Goal: Task Accomplishment & Management: Complete application form

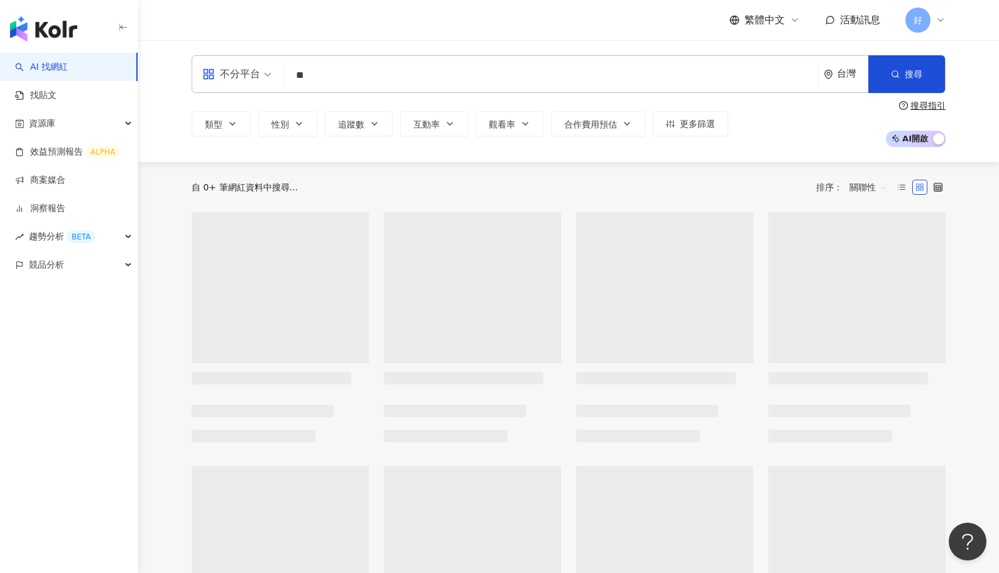
type input "*"
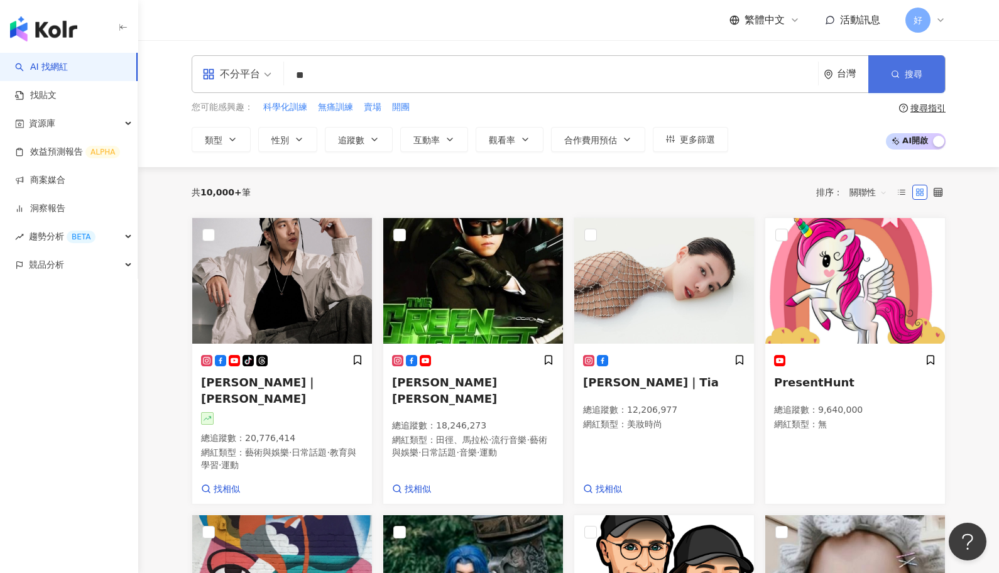
type input "**"
click at [907, 76] on span "搜尋" at bounding box center [914, 74] width 18 height 10
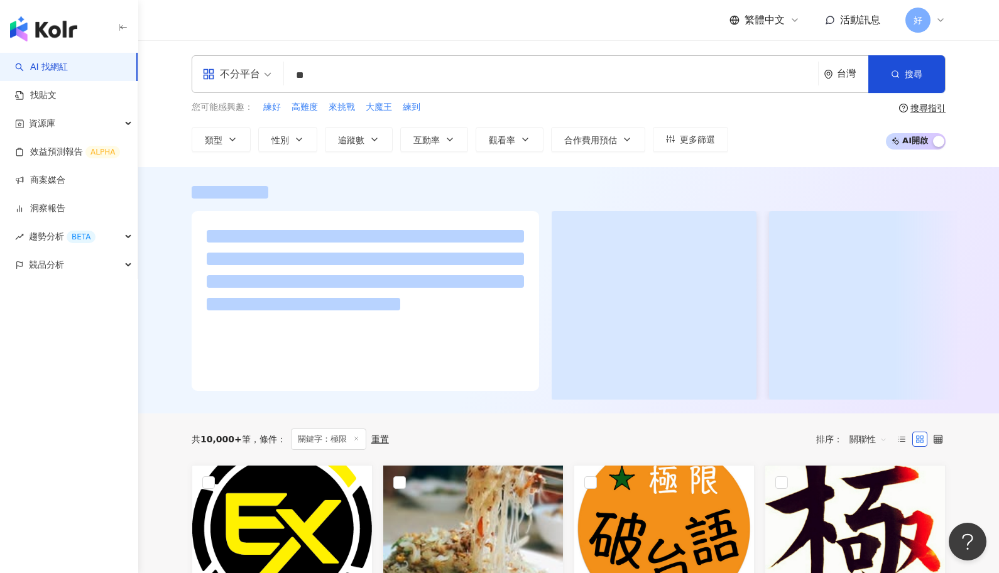
click at [685, 430] on div "共 10,000+ 筆 條件 ： 關鍵字：極限 重置 排序： 關聯性" at bounding box center [569, 439] width 754 height 21
click at [290, 135] on button "性別" at bounding box center [287, 139] width 59 height 25
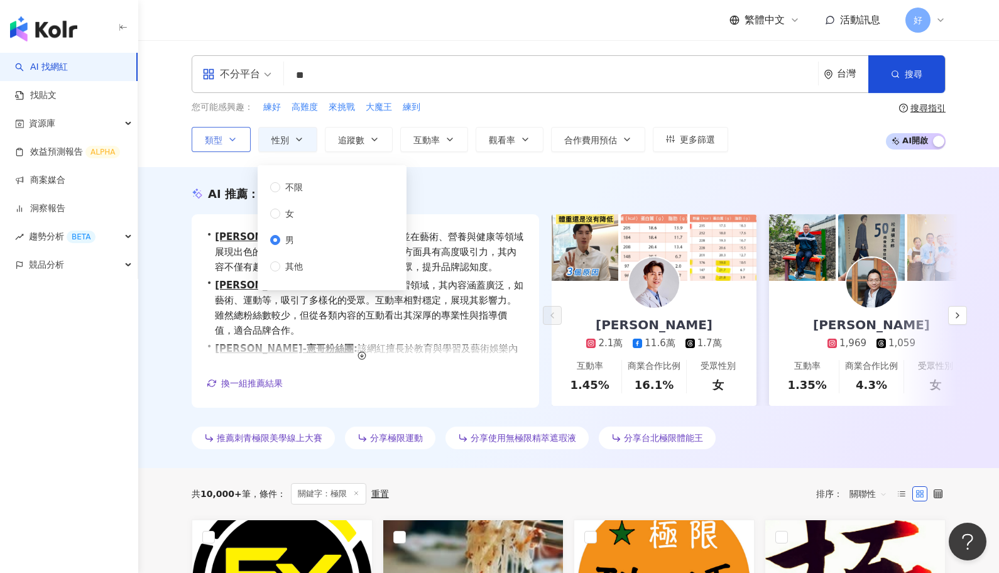
click at [231, 141] on icon "button" at bounding box center [233, 140] width 10 height 10
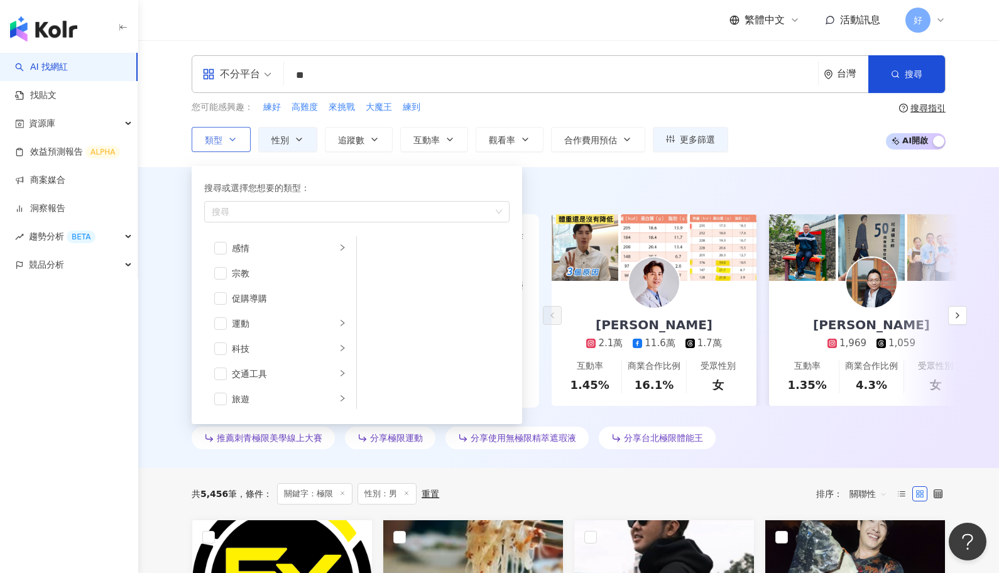
scroll to position [411, 0]
click at [220, 319] on span "button" at bounding box center [220, 318] width 13 height 13
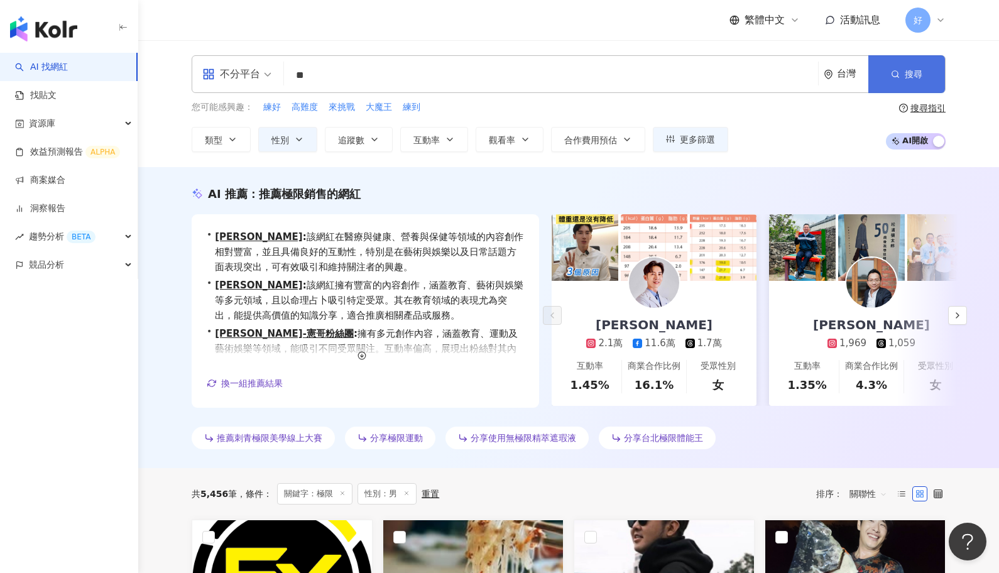
click at [893, 85] on button "搜尋" at bounding box center [907, 74] width 77 height 38
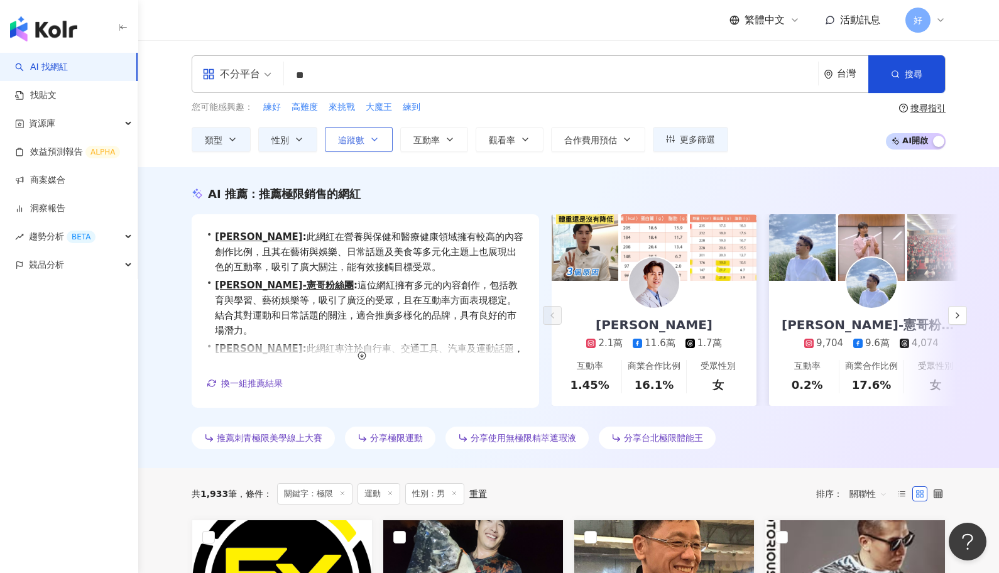
click at [362, 139] on span "追蹤數" at bounding box center [351, 140] width 26 height 10
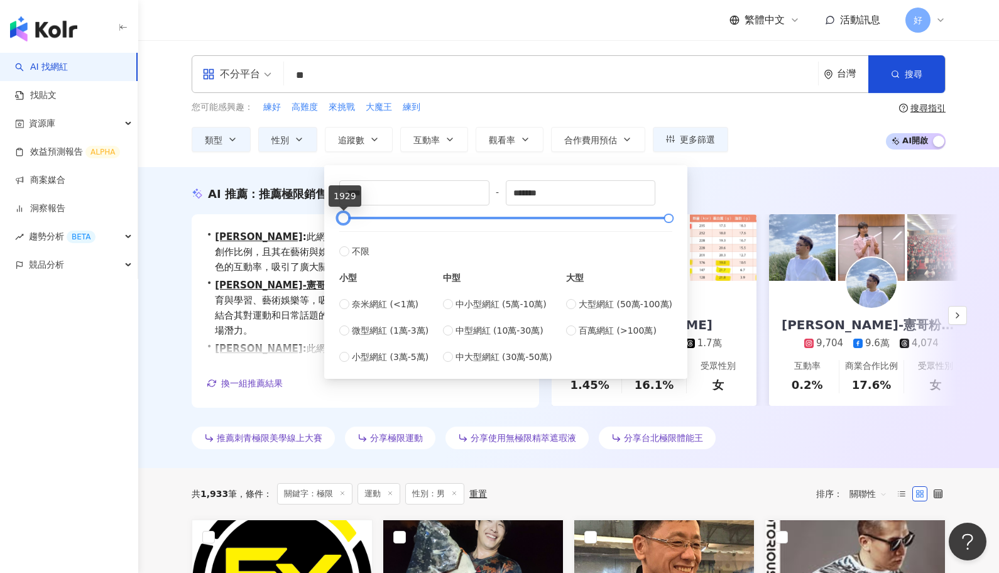
type input "****"
click at [344, 221] on div at bounding box center [344, 218] width 7 height 7
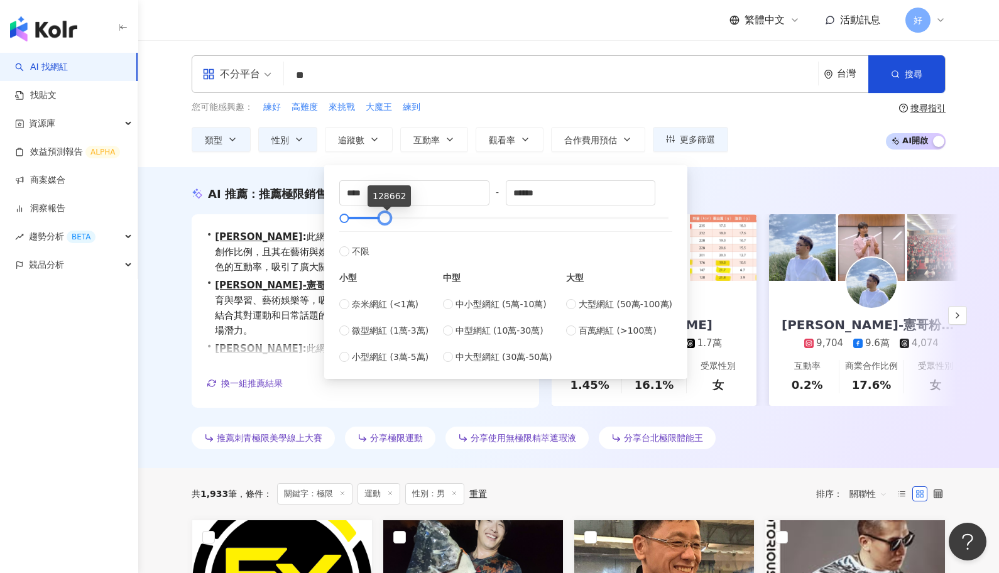
type input "******"
drag, startPoint x: 665, startPoint y: 221, endPoint x: 380, endPoint y: 209, distance: 285.6
click at [380, 209] on div "**** - ****** 不限 小型 奈米網紅 (<1萬) 微型網紅 (1萬-3萬) 小型網紅 (3萬-5萬) 中型 中小型網紅 (5萬-10萬) 中型網紅…" at bounding box center [505, 272] width 333 height 184
click at [911, 70] on span "搜尋" at bounding box center [914, 74] width 18 height 10
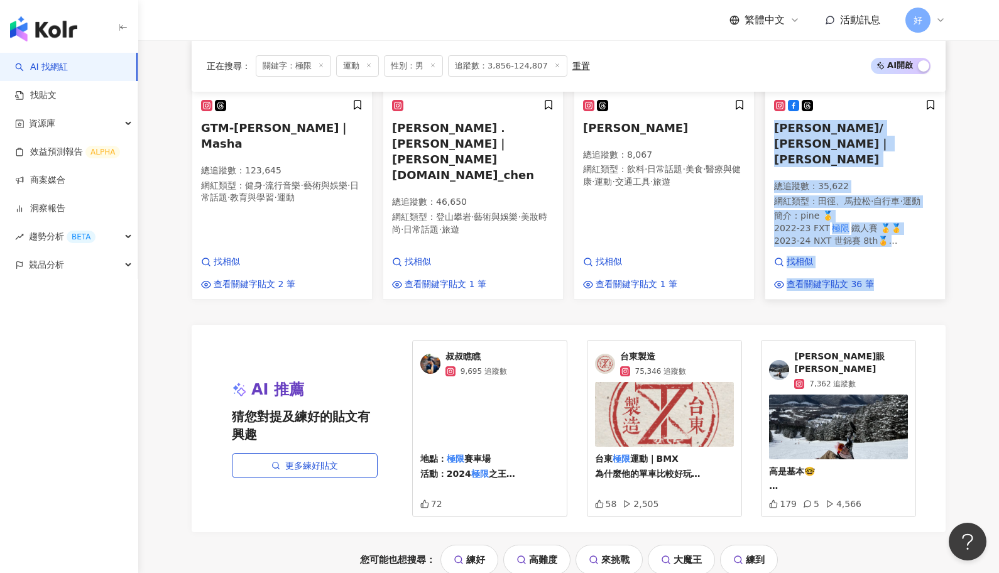
scroll to position [1360, 0]
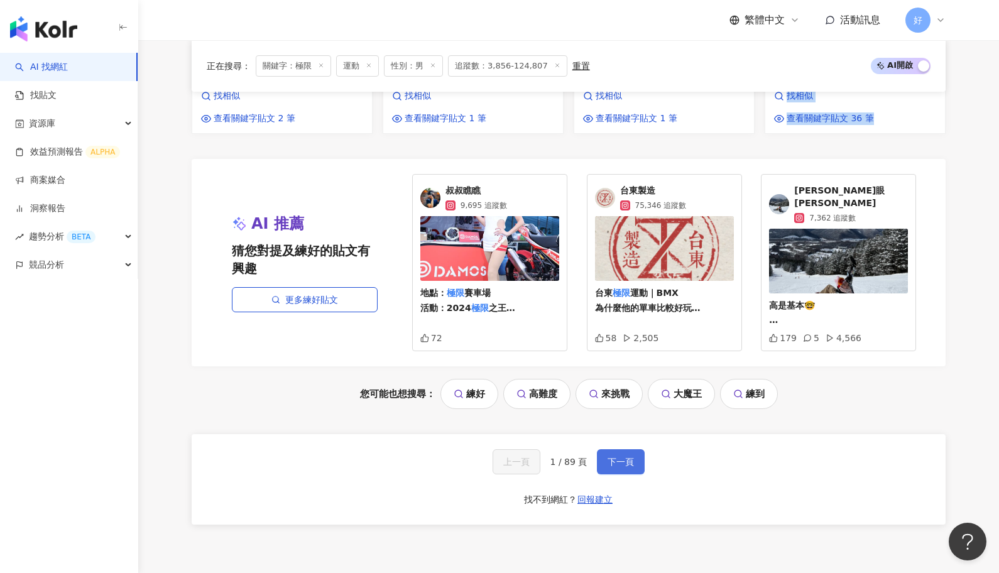
click at [625, 457] on span "下一頁" at bounding box center [621, 462] width 26 height 10
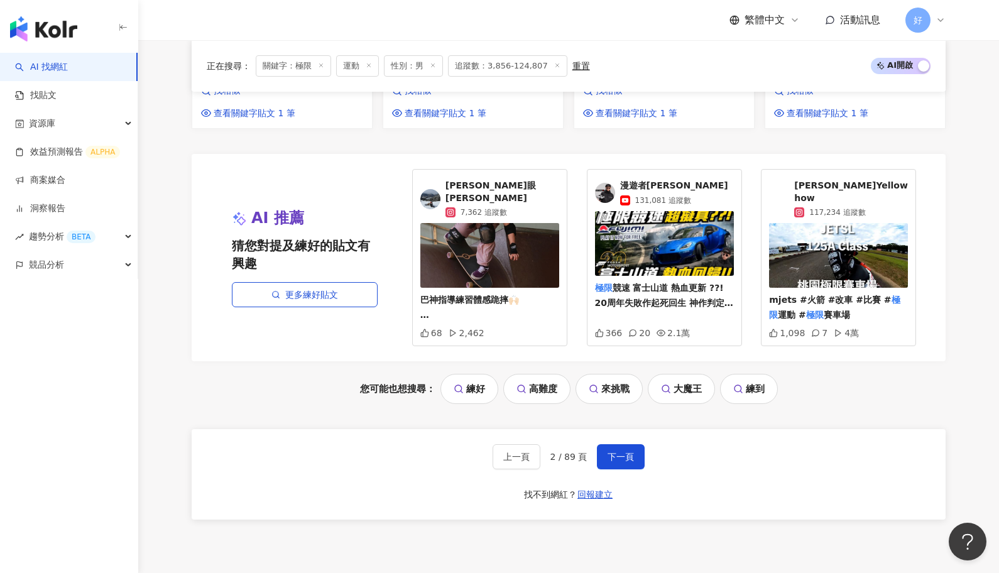
scroll to position [1338, 0]
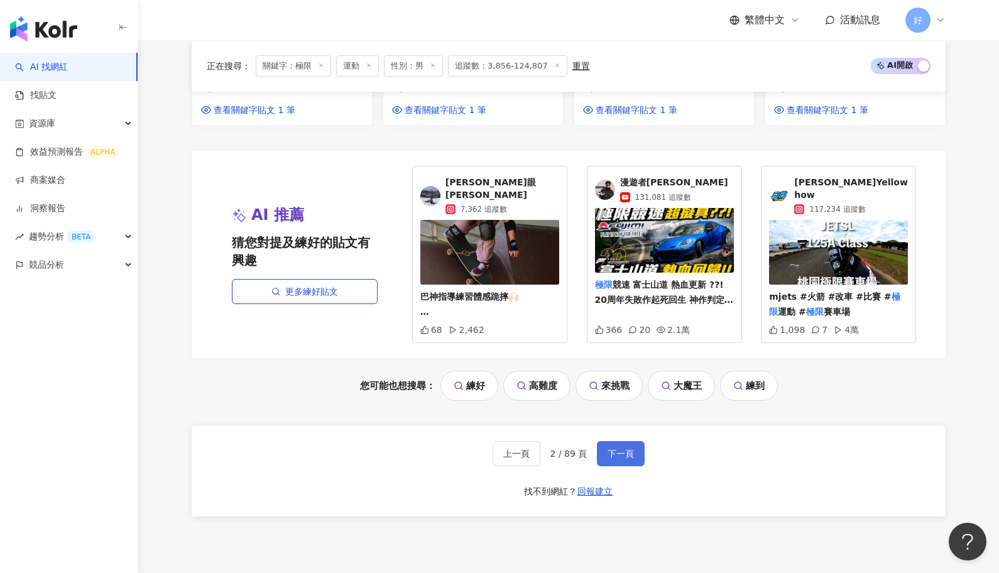
click at [638, 441] on button "下一頁" at bounding box center [621, 453] width 48 height 25
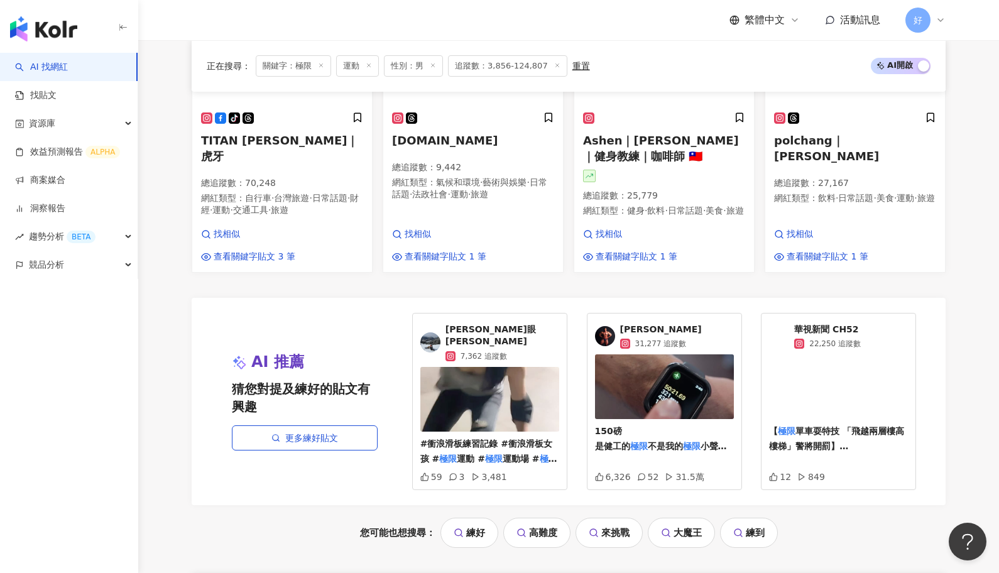
scroll to position [1431, 0]
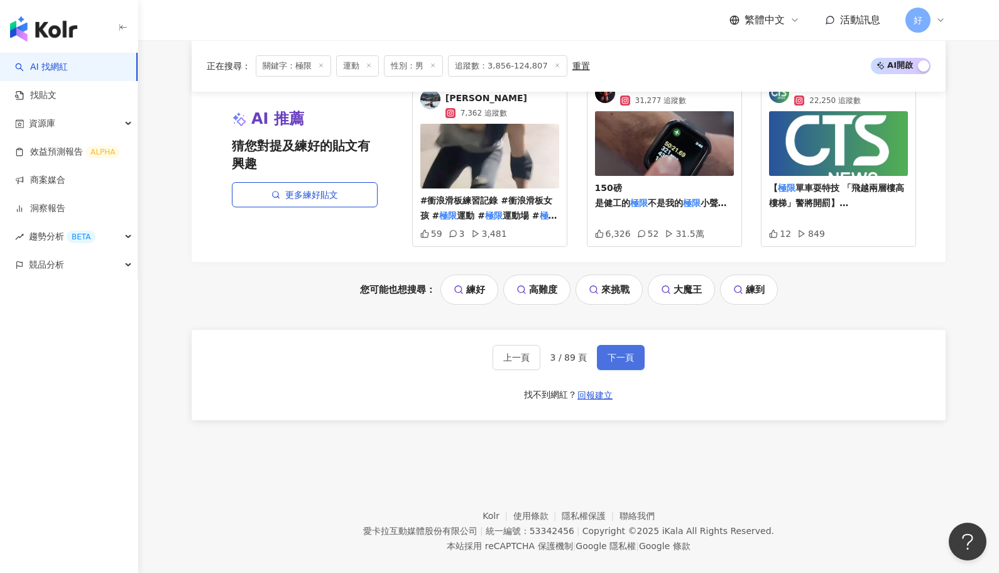
click at [624, 345] on button "下一頁" at bounding box center [621, 357] width 48 height 25
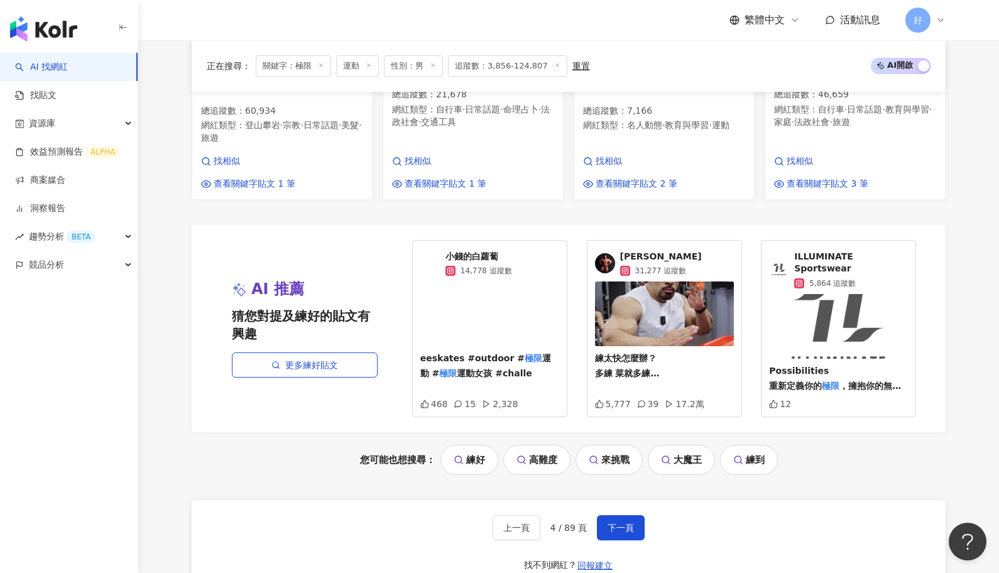
scroll to position [1277, 0]
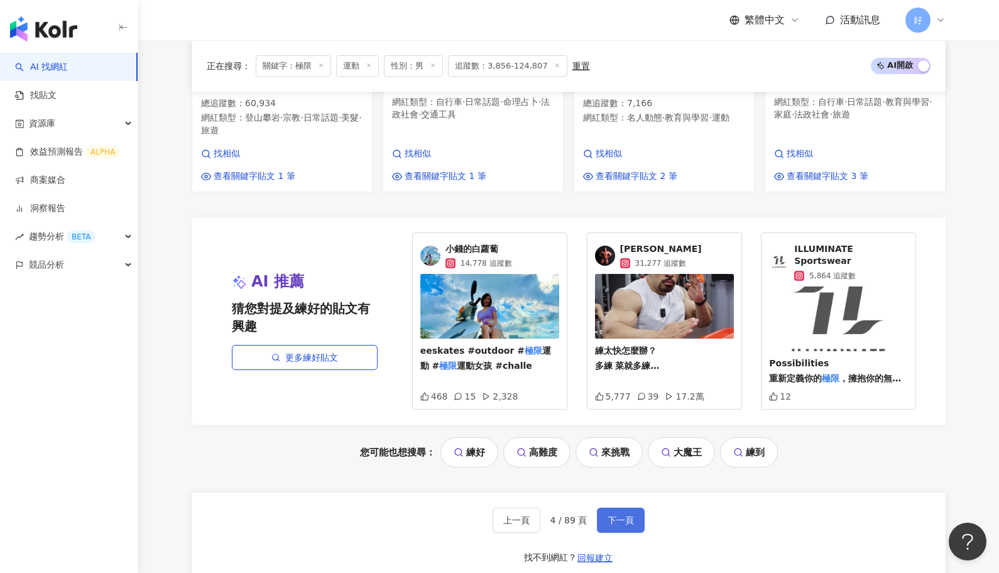
click at [629, 515] on span "下一頁" at bounding box center [621, 520] width 26 height 10
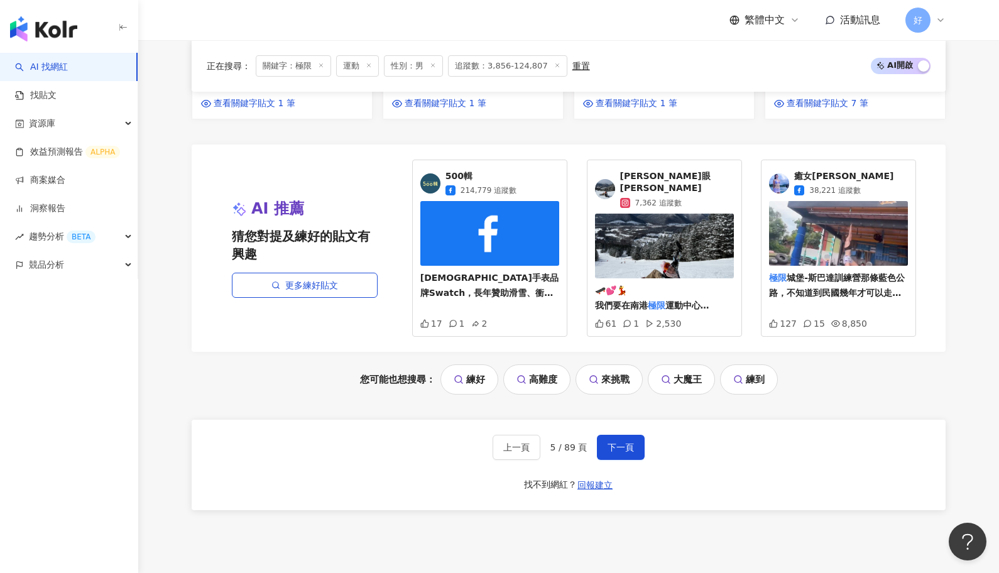
scroll to position [1405, 0]
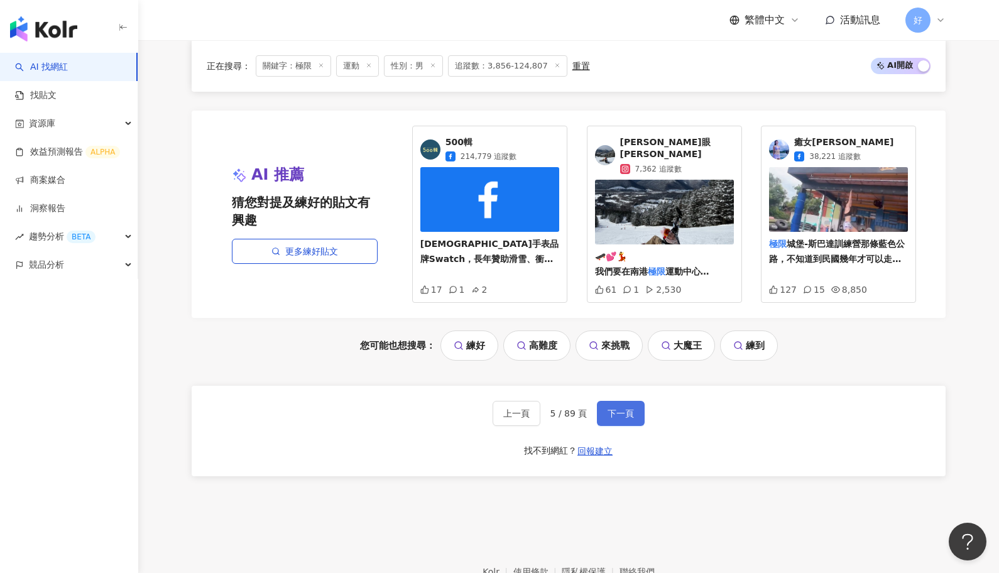
click at [636, 401] on button "下一頁" at bounding box center [621, 413] width 48 height 25
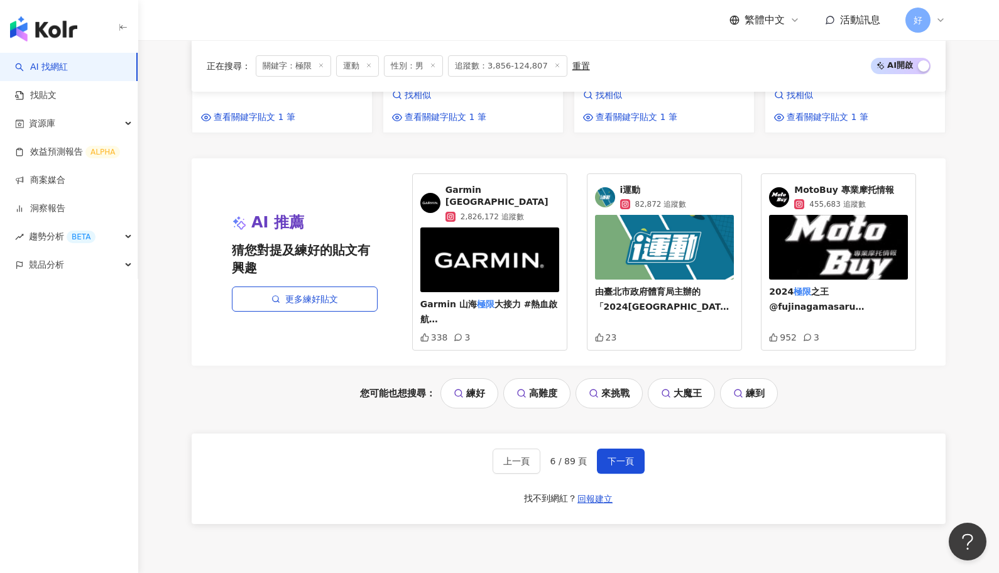
scroll to position [1396, 0]
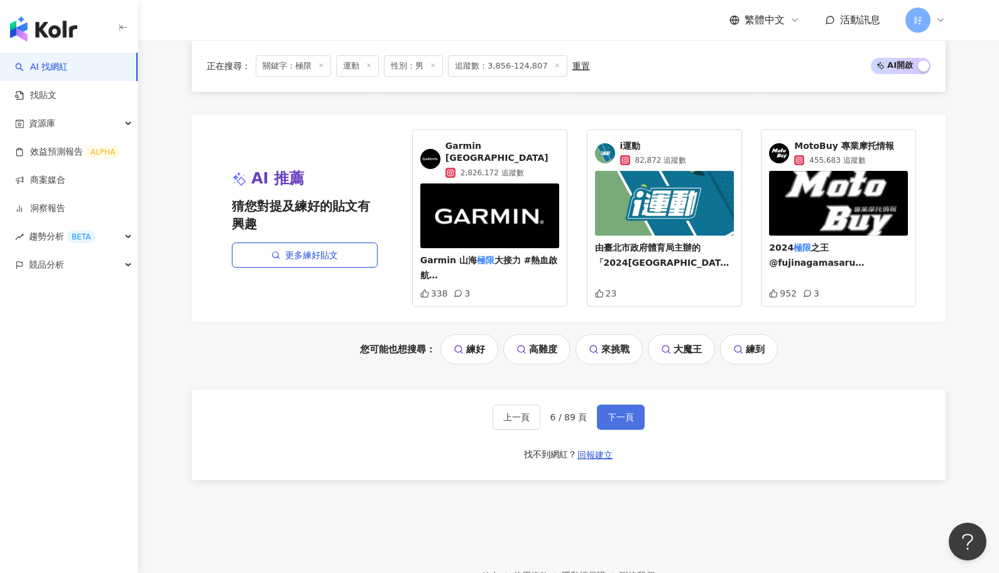
click at [617, 412] on span "下一頁" at bounding box center [621, 417] width 26 height 10
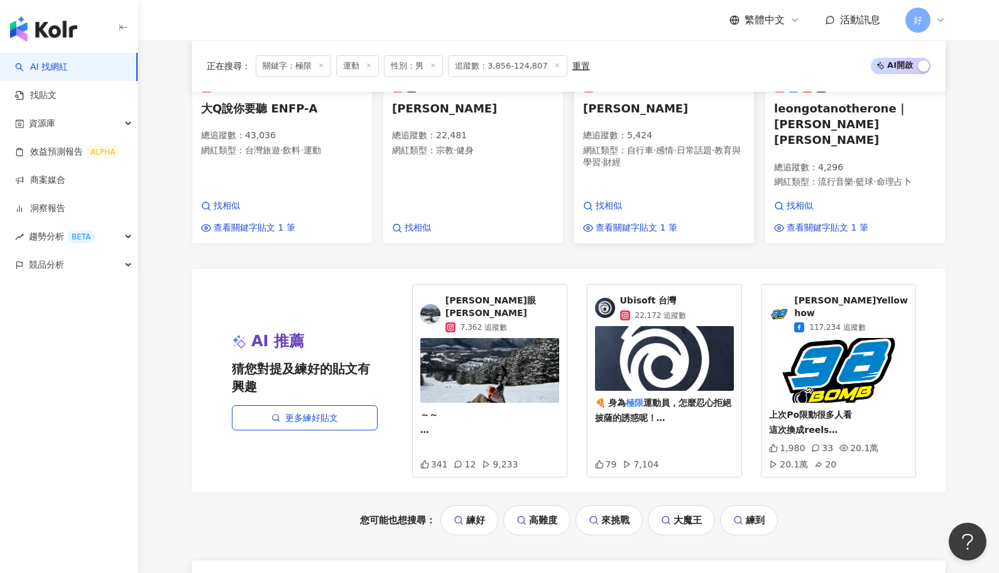
scroll to position [1225, 0]
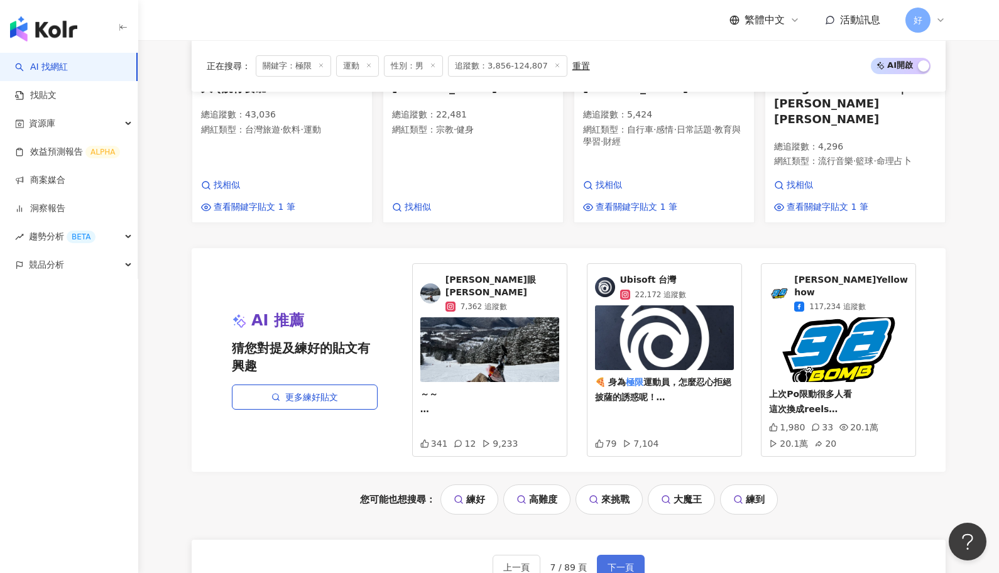
click at [622, 563] on span "下一頁" at bounding box center [621, 568] width 26 height 10
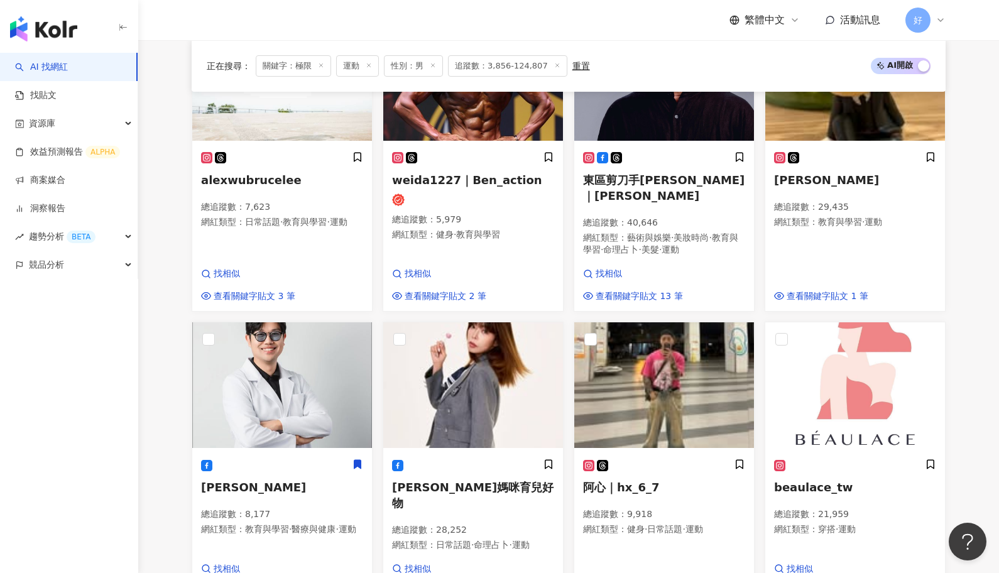
scroll to position [817, 0]
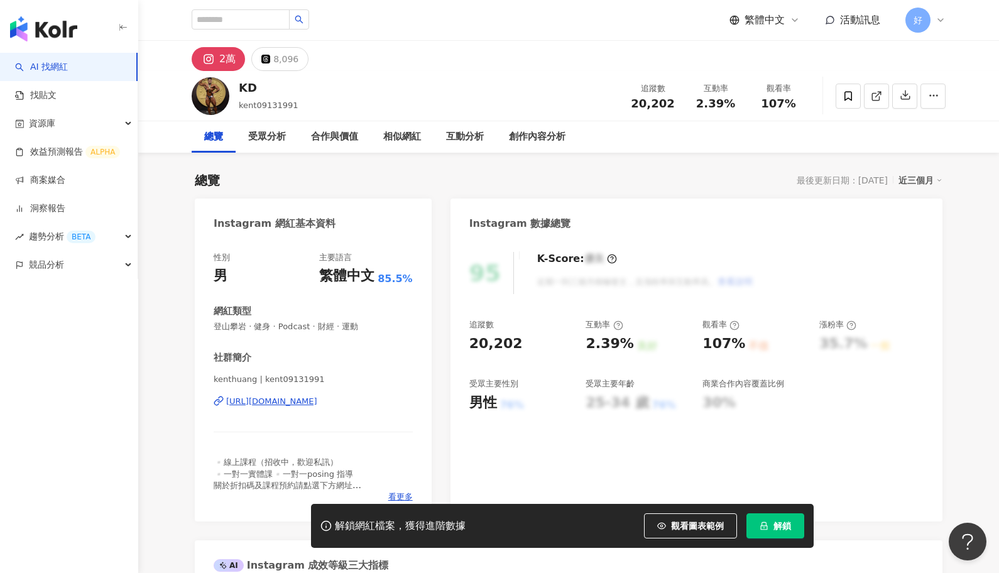
click at [317, 398] on div "https://www.instagram.com/kent09131991/" at bounding box center [271, 401] width 91 height 11
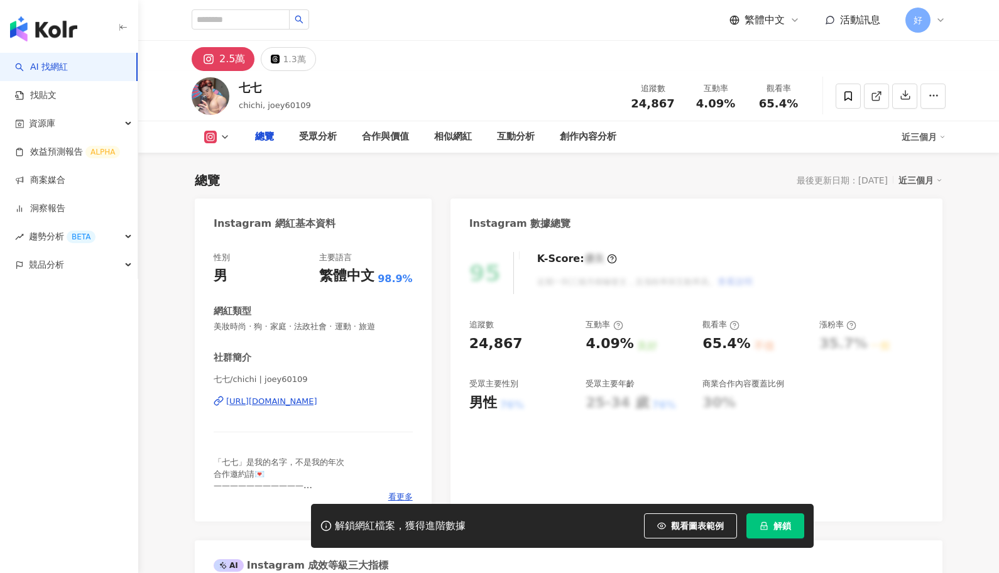
click at [317, 398] on div "https://www.instagram.com/joey60109/" at bounding box center [271, 401] width 91 height 11
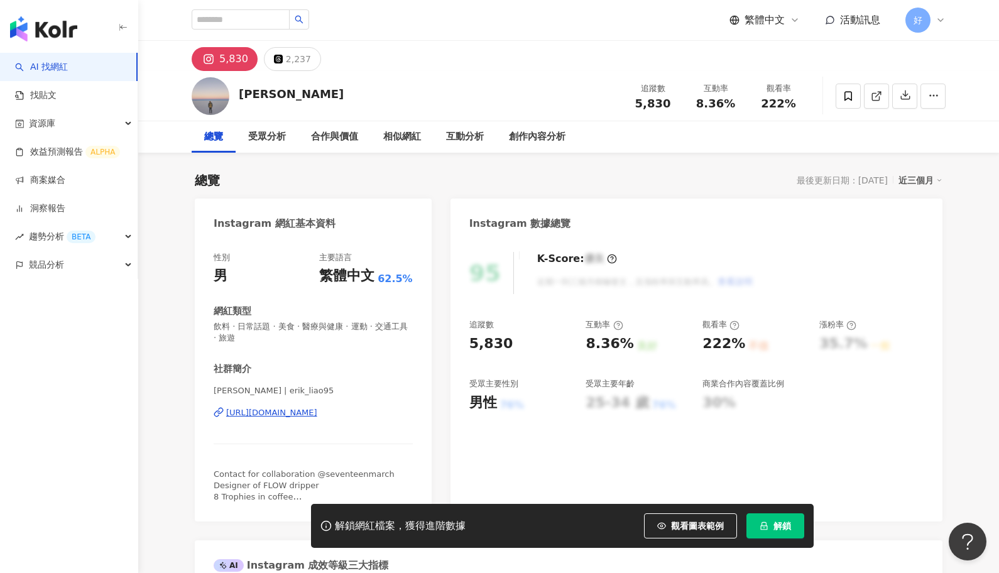
click at [317, 407] on div "https://www.instagram.com/erik_liao95/" at bounding box center [271, 412] width 91 height 11
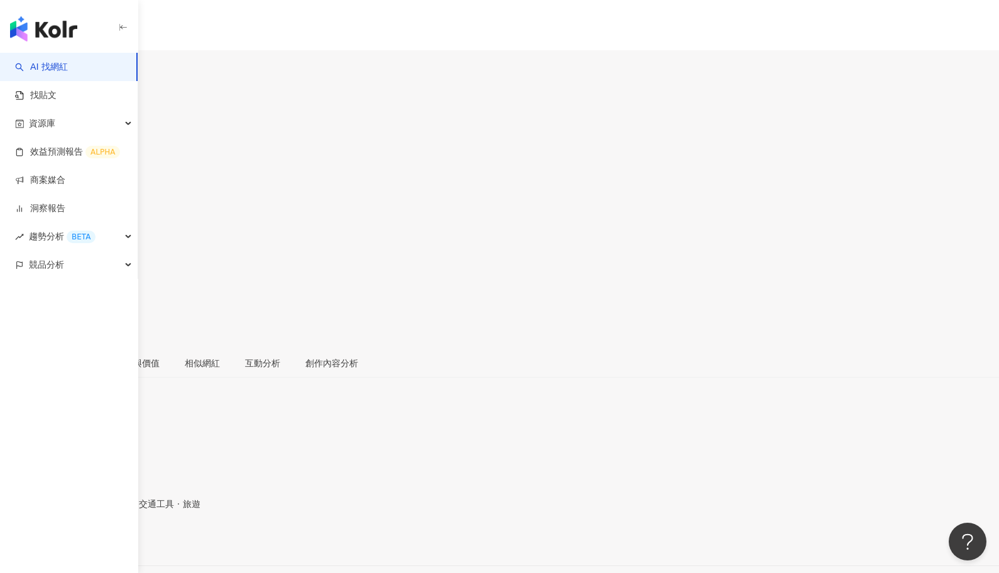
click at [111, 539] on div "https://www.instagram.com/lilfish0409/" at bounding box center [62, 544] width 98 height 10
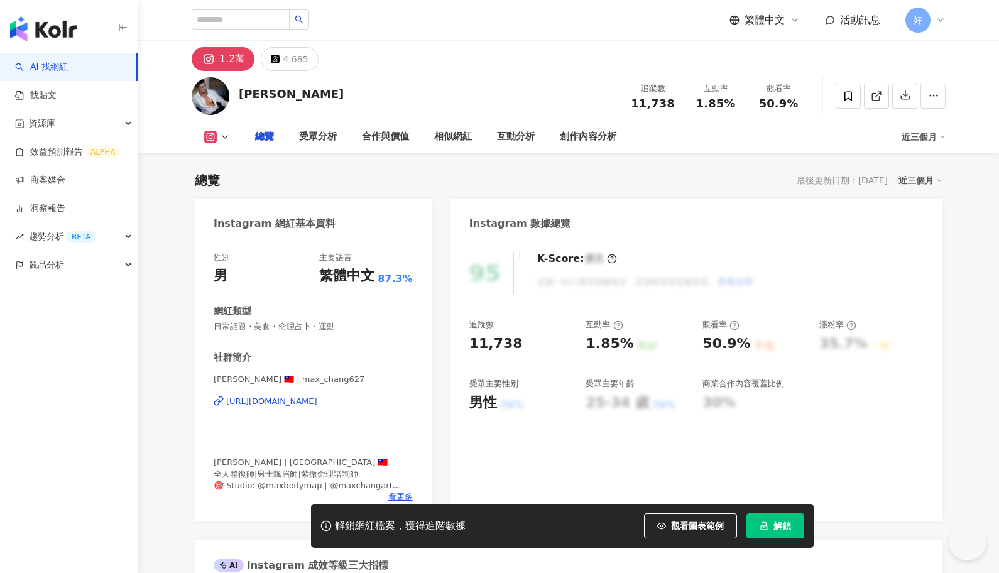
click at [286, 399] on div "[URL][DOMAIN_NAME]" at bounding box center [271, 401] width 91 height 11
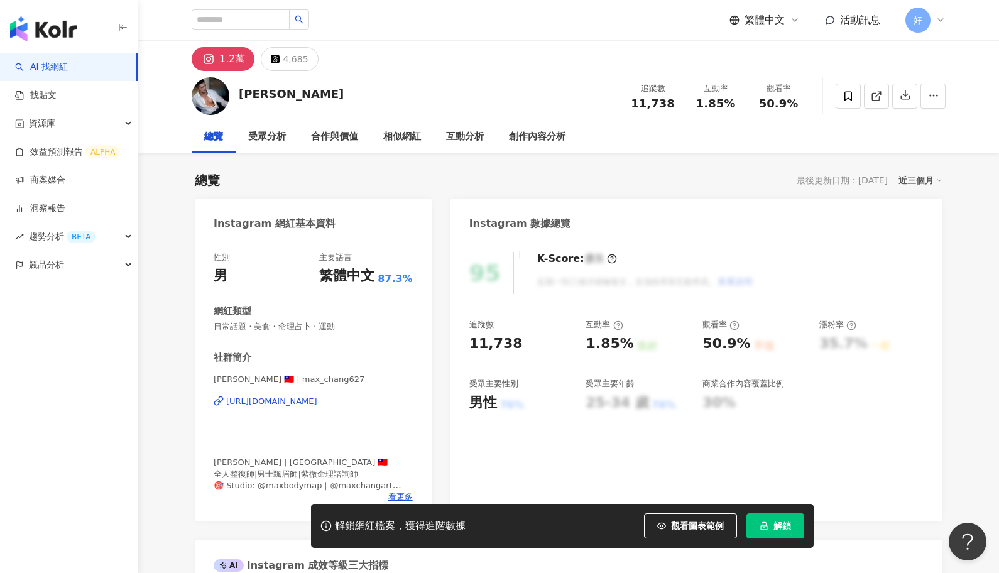
click at [317, 400] on div "https://www.instagram.com/max_chang627/" at bounding box center [271, 401] width 91 height 11
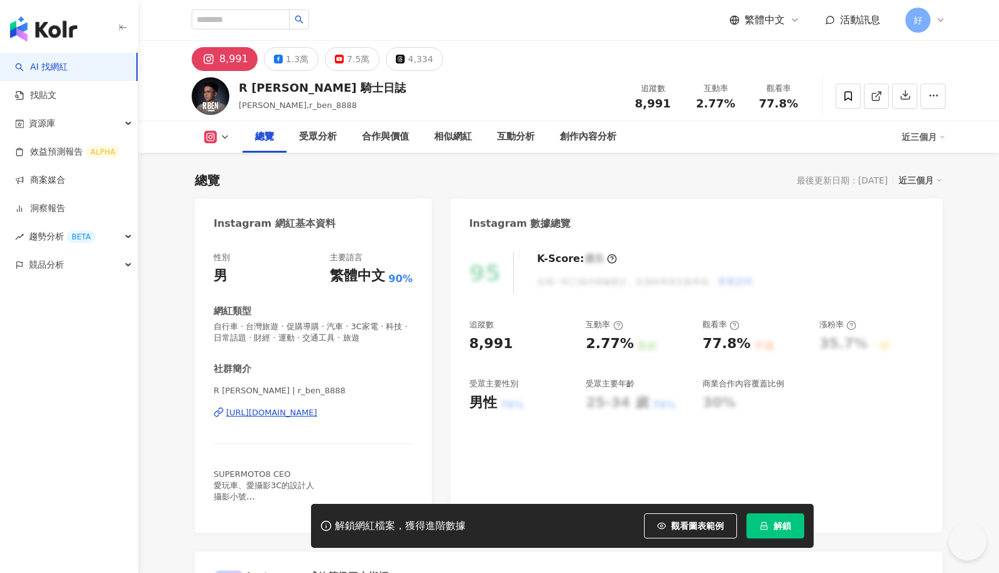
click at [295, 409] on div "https://www.instagram.com/r_ben_8888/" at bounding box center [271, 412] width 91 height 11
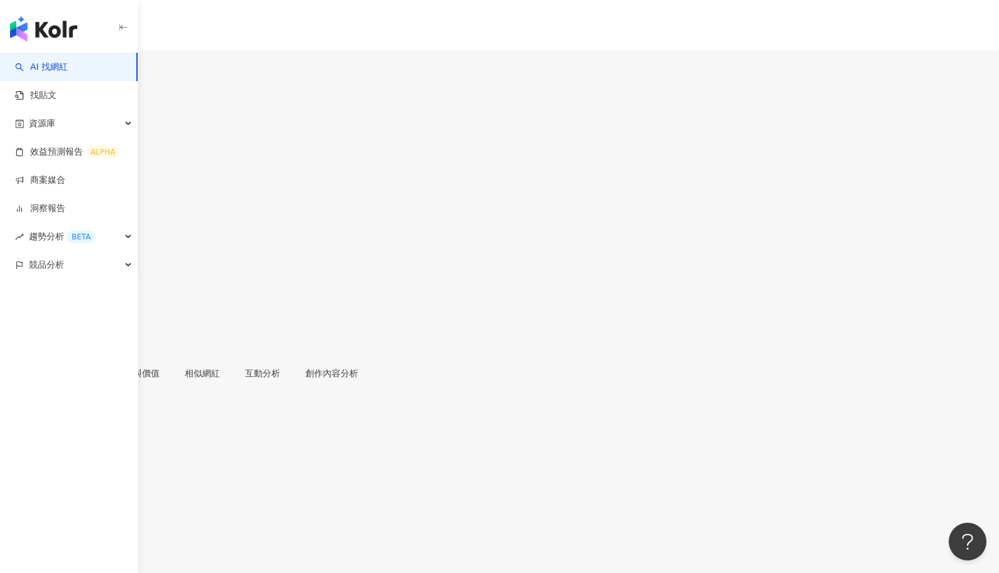
click at [111, 549] on div "https://www.instagram.com/lol__522/" at bounding box center [62, 554] width 98 height 10
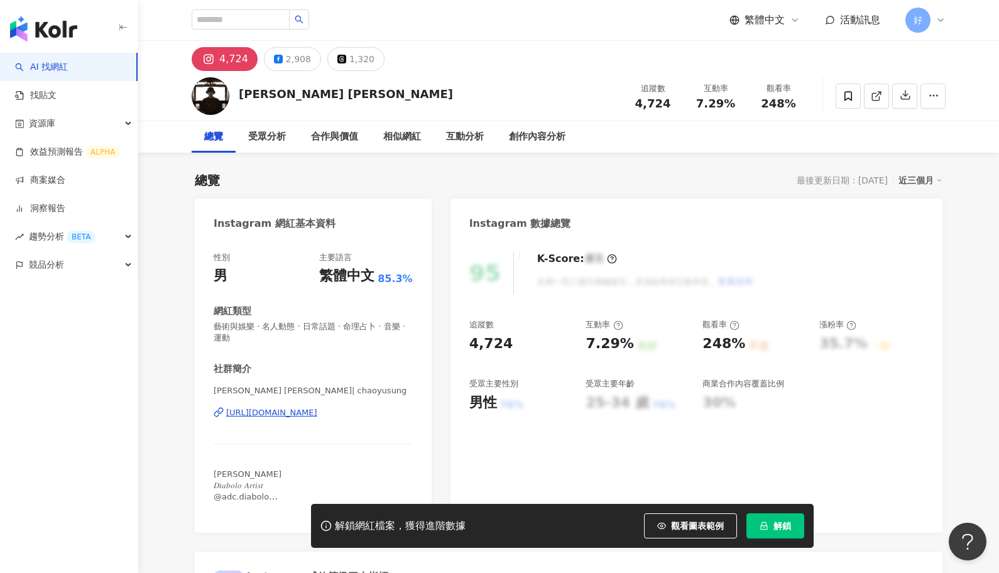
click at [317, 411] on div "https://www.instagram.com/chaoyusung/" at bounding box center [271, 412] width 91 height 11
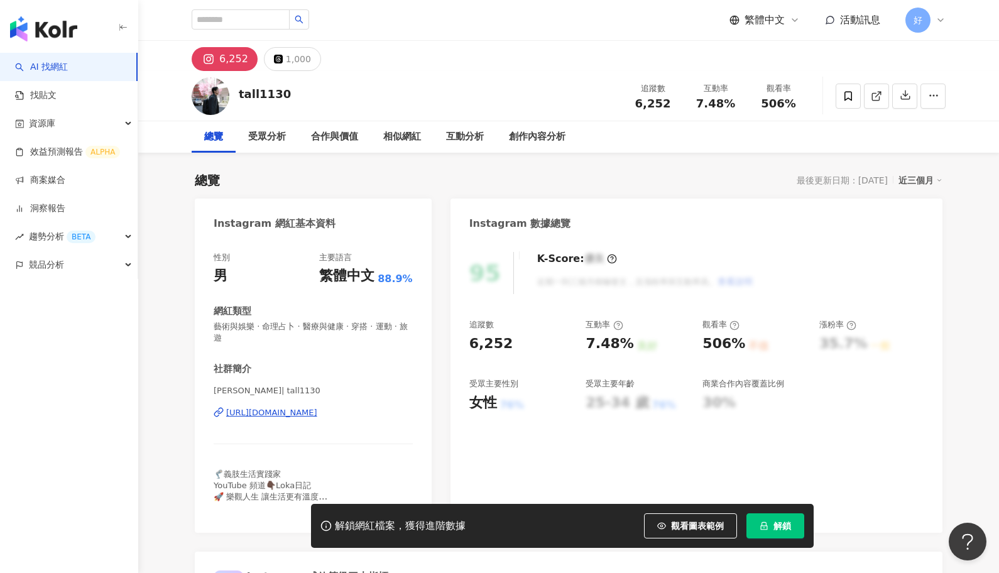
click at [289, 407] on div "https://www.instagram.com/tall1130/" at bounding box center [271, 412] width 91 height 11
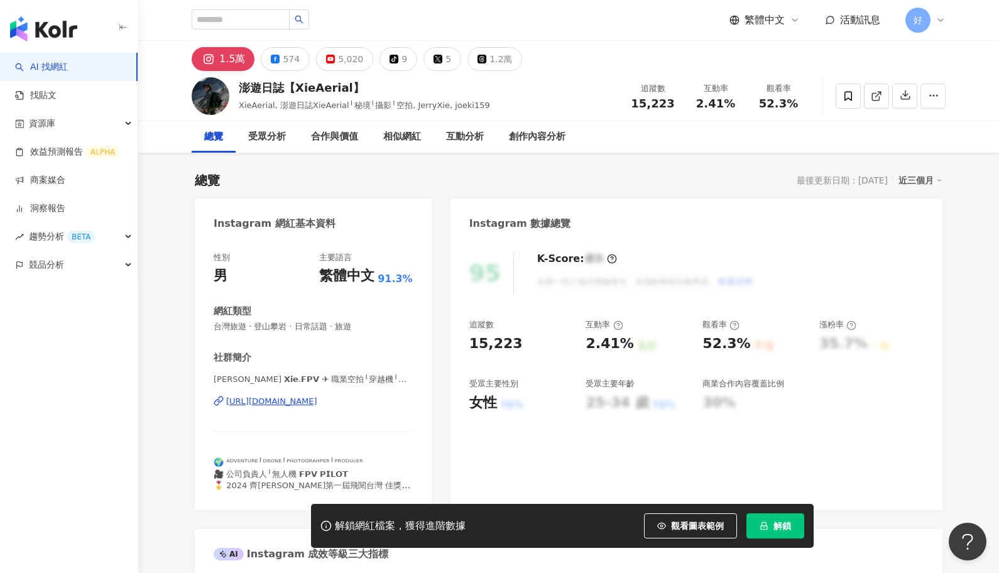
click at [317, 399] on div "https://www.instagram.com/jerryxie.21/" at bounding box center [271, 401] width 91 height 11
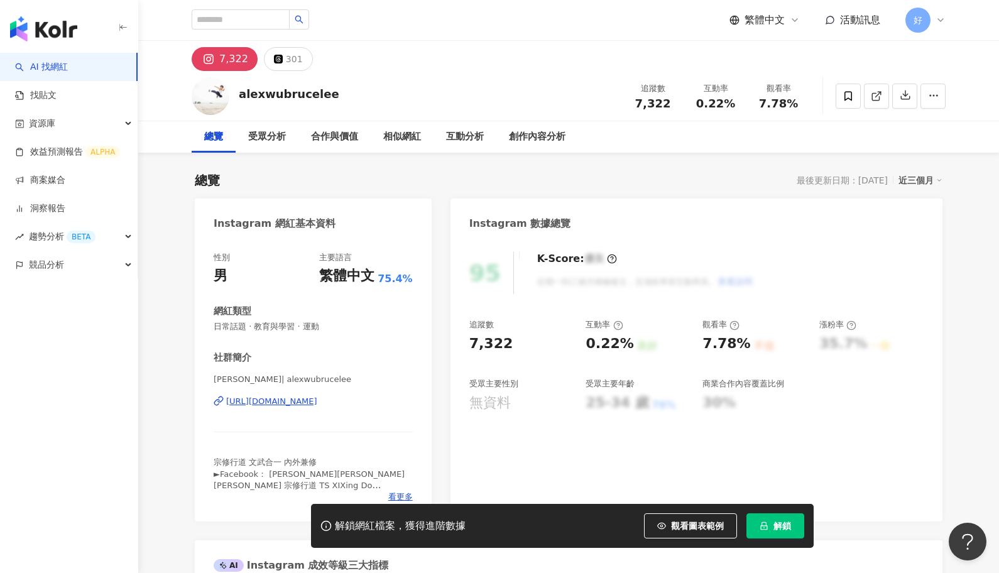
click at [317, 397] on div "https://www.instagram.com/alexwubrucelee/" at bounding box center [271, 401] width 91 height 11
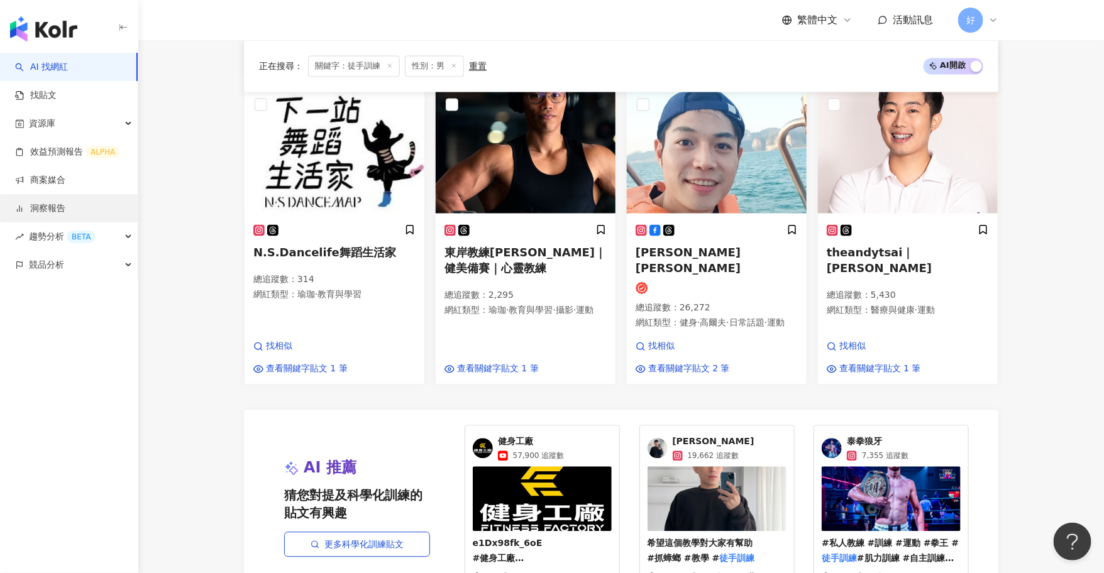
click at [65, 203] on link "洞察報告" at bounding box center [40, 208] width 50 height 13
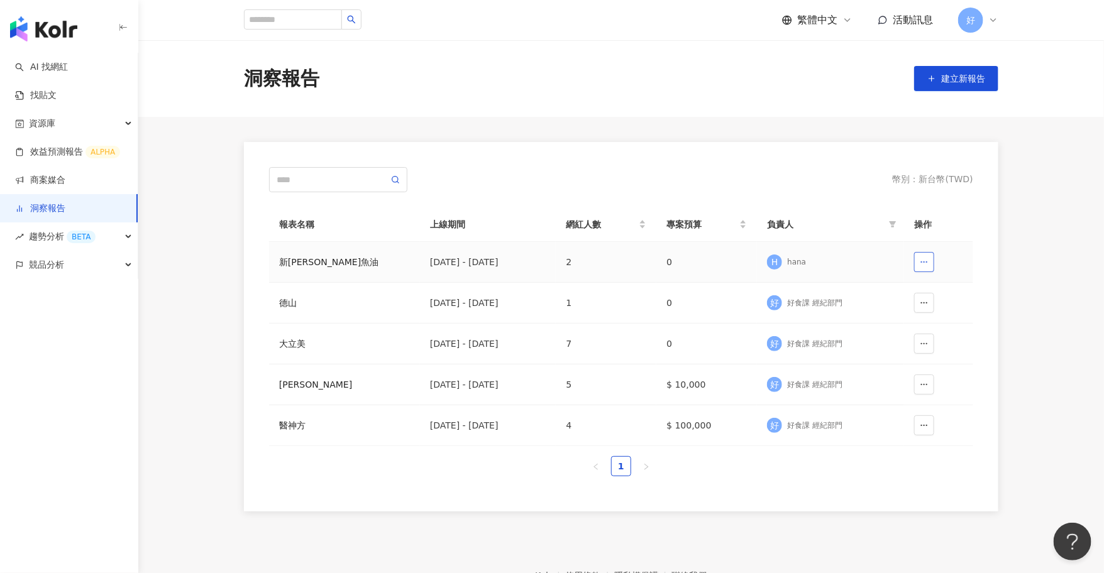
click at [927, 265] on icon "button" at bounding box center [924, 262] width 9 height 9
click at [908, 294] on span "刪除" at bounding box center [905, 293] width 18 height 20
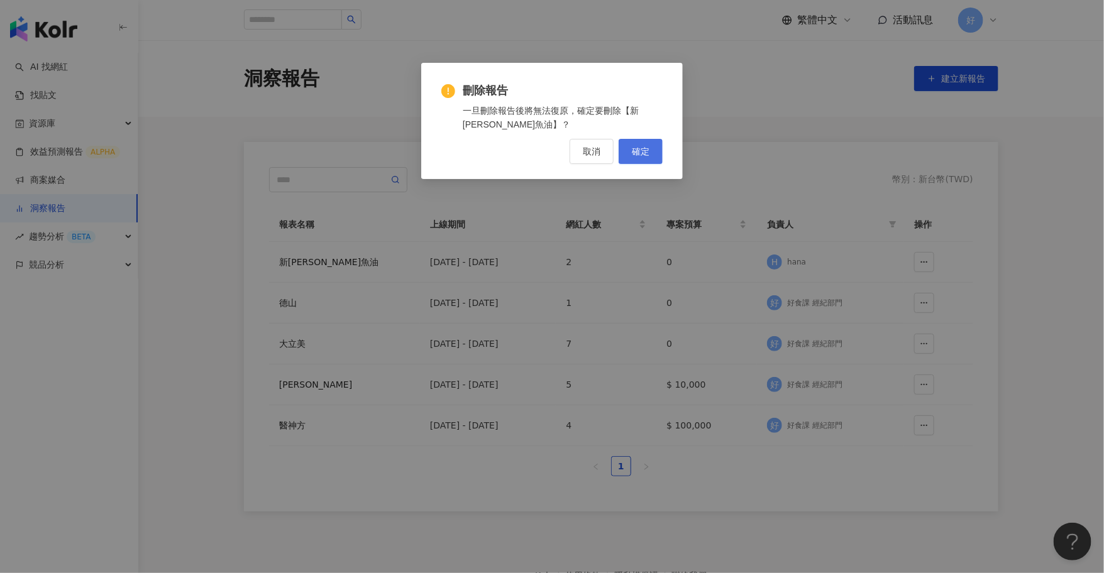
click at [641, 151] on span "確定" at bounding box center [641, 151] width 18 height 10
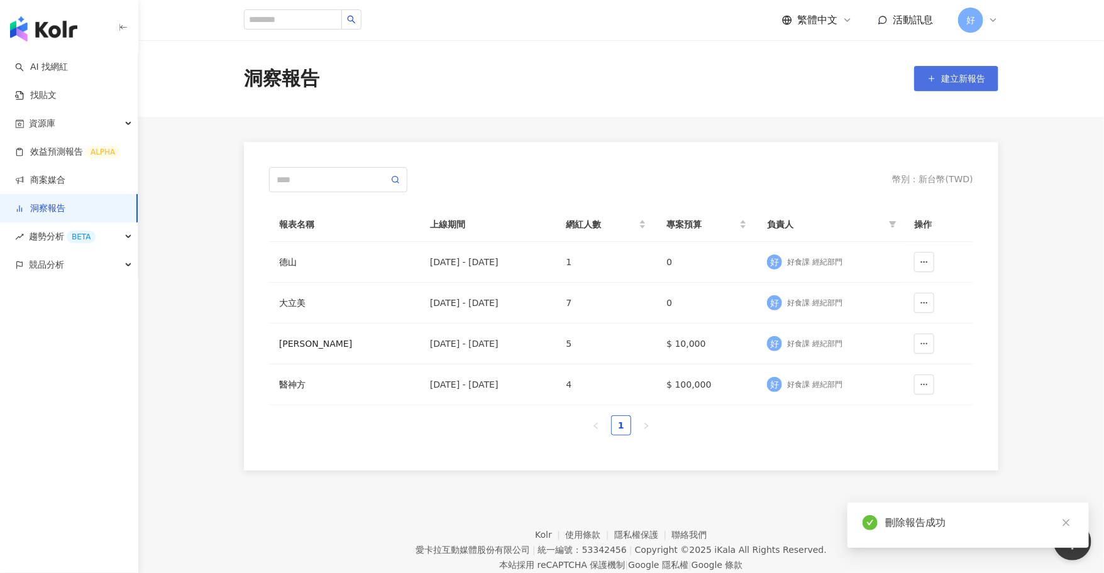
click at [961, 84] on button "建立新報告" at bounding box center [956, 78] width 84 height 25
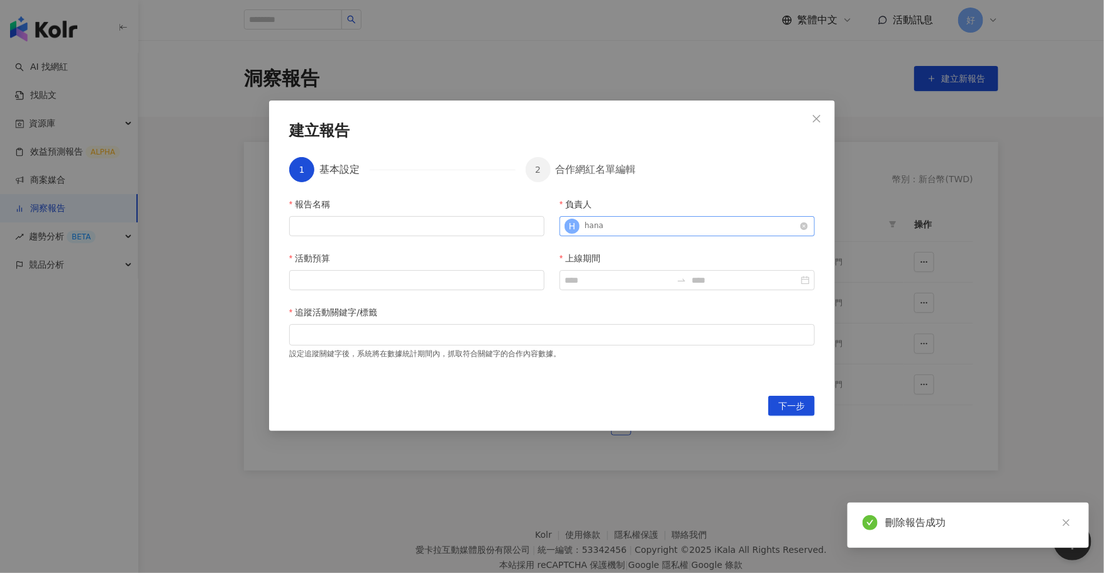
click at [579, 228] on span "H" at bounding box center [571, 226] width 15 height 15
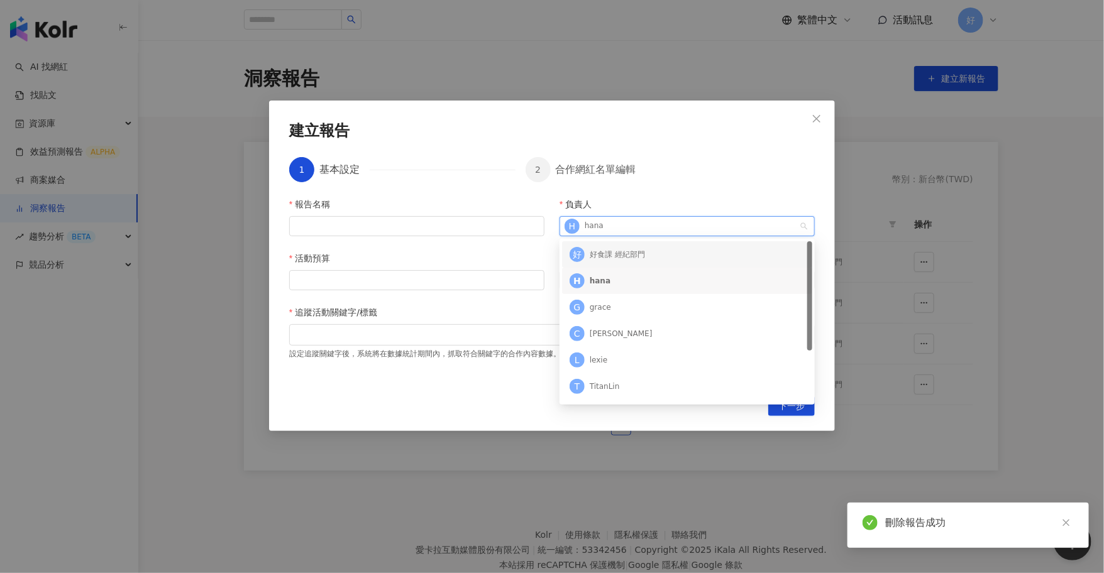
click at [647, 258] on div "好 好食課 經紀部門" at bounding box center [686, 254] width 235 height 19
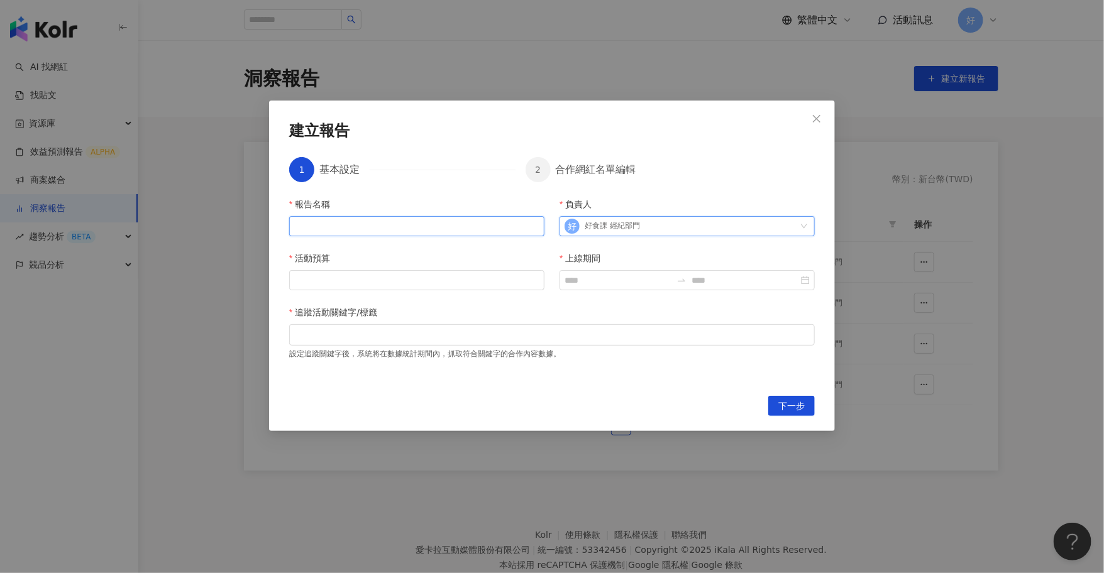
click at [493, 221] on input "報告名稱" at bounding box center [416, 226] width 255 height 20
type input "**"
click at [481, 280] on input "活動預算" at bounding box center [417, 280] width 254 height 19
type input "*"
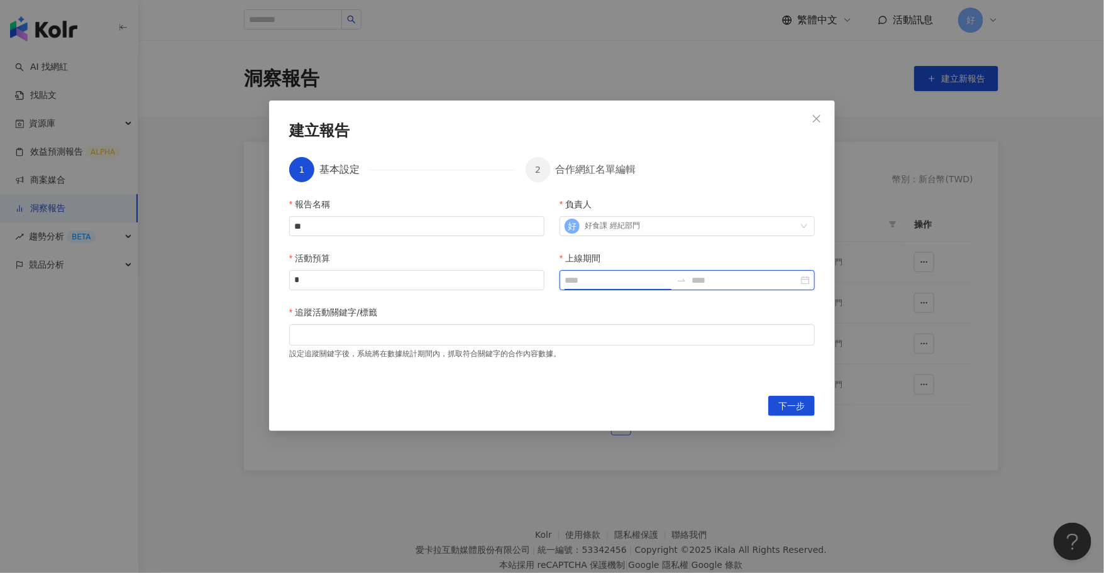
click at [602, 282] on input "上線期間" at bounding box center [617, 280] width 107 height 14
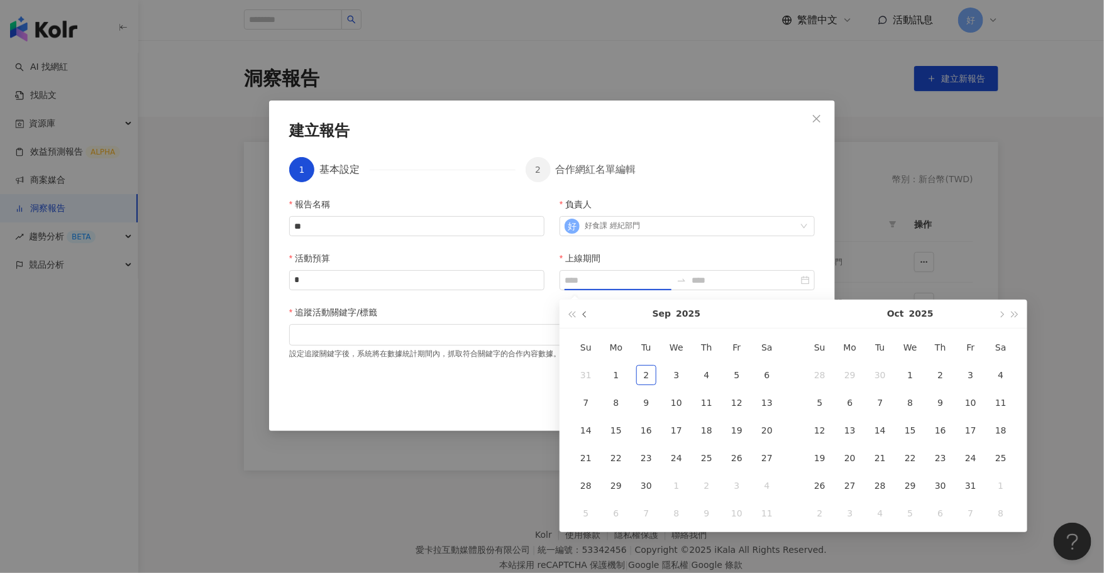
click at [580, 312] on button "button" at bounding box center [585, 314] width 14 height 28
type input "**********"
click at [646, 373] on div "1" at bounding box center [646, 375] width 20 height 20
type input "**********"
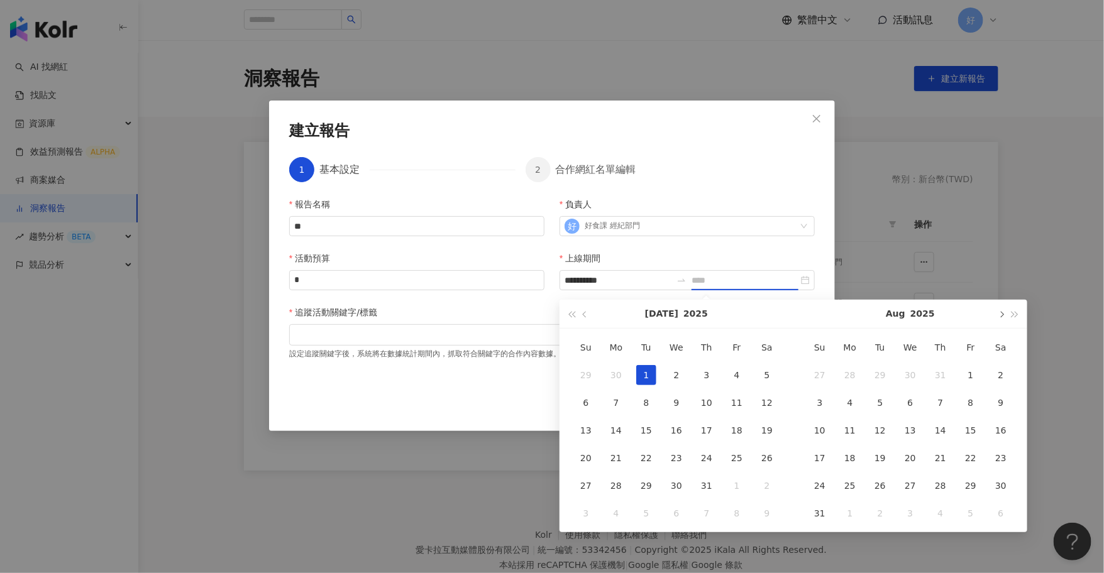
click at [997, 313] on button "button" at bounding box center [1001, 314] width 14 height 28
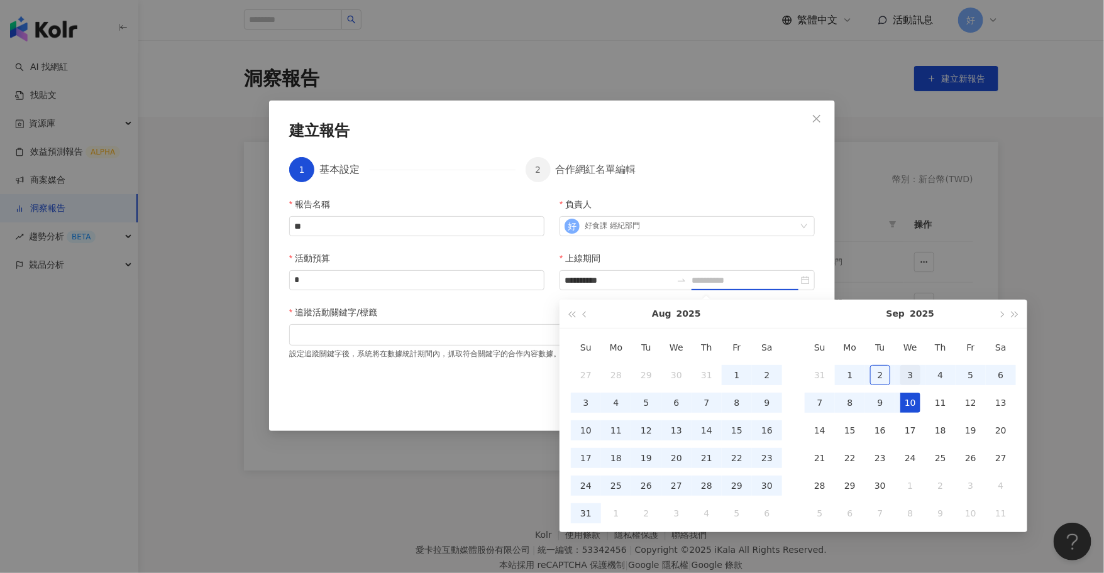
type input "**********"
click at [908, 380] on div "3" at bounding box center [910, 375] width 20 height 20
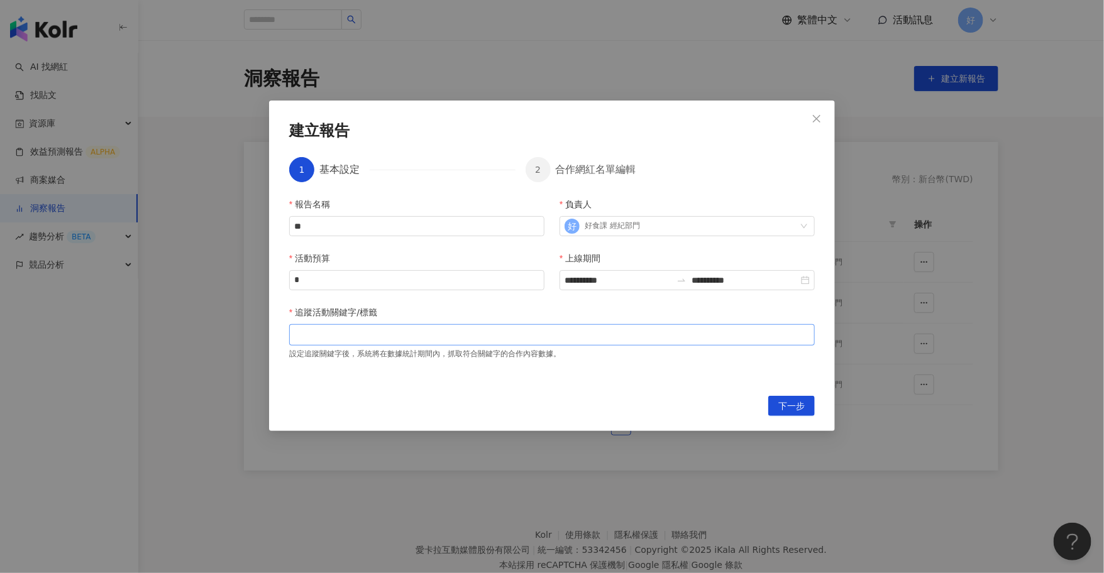
click at [631, 339] on div at bounding box center [552, 334] width 520 height 9
type input "*"
type input "**"
click at [795, 410] on span "下一步" at bounding box center [791, 407] width 26 height 20
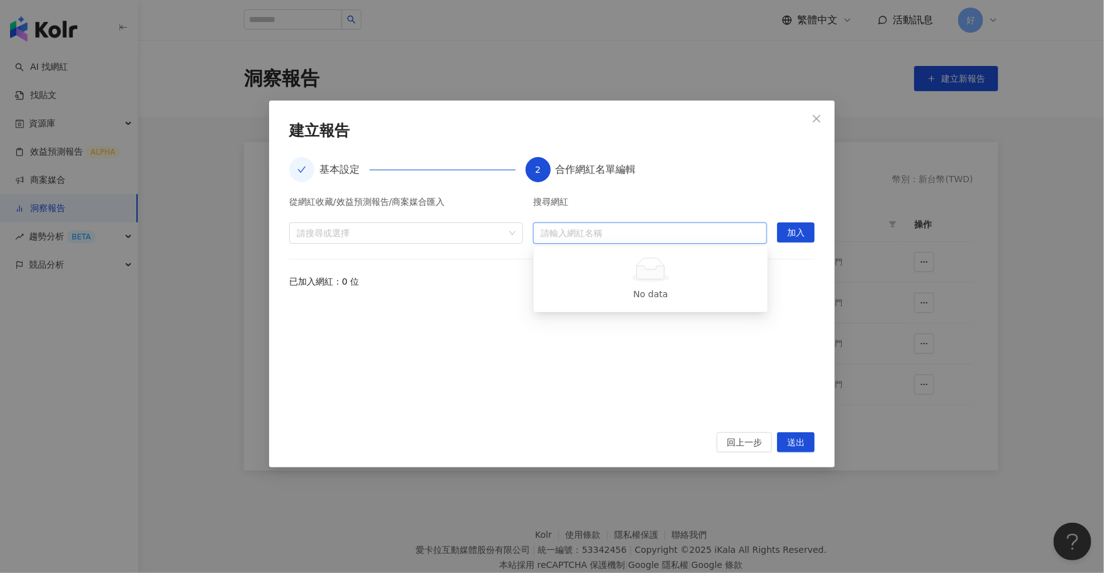
click at [565, 234] on input "search" at bounding box center [650, 233] width 219 height 20
type input "***"
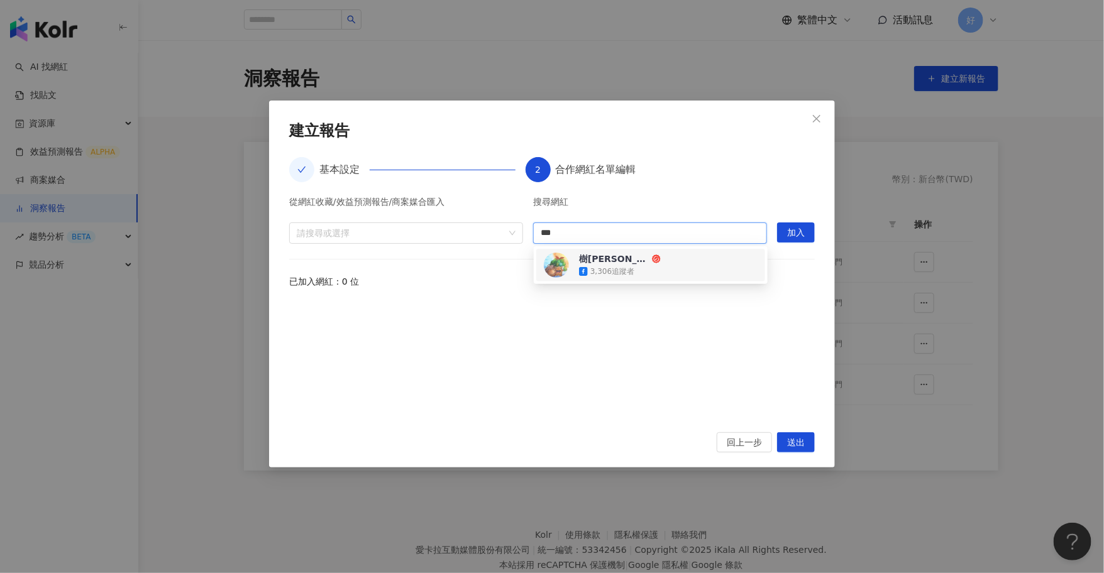
click at [627, 267] on div "3,306 追蹤者" at bounding box center [612, 272] width 44 height 11
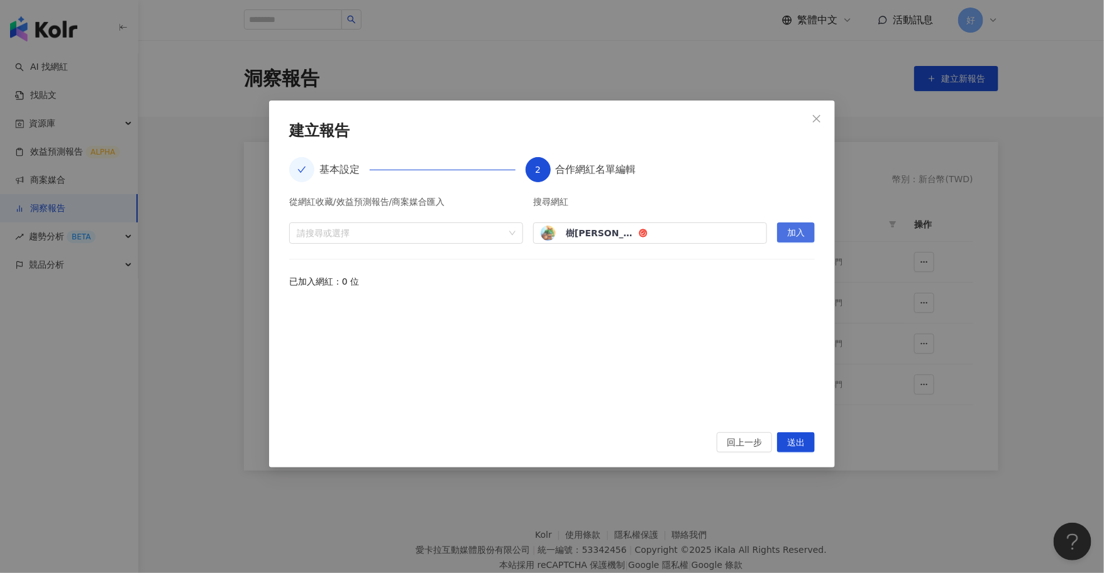
click at [800, 230] on span "加入" at bounding box center [796, 233] width 18 height 20
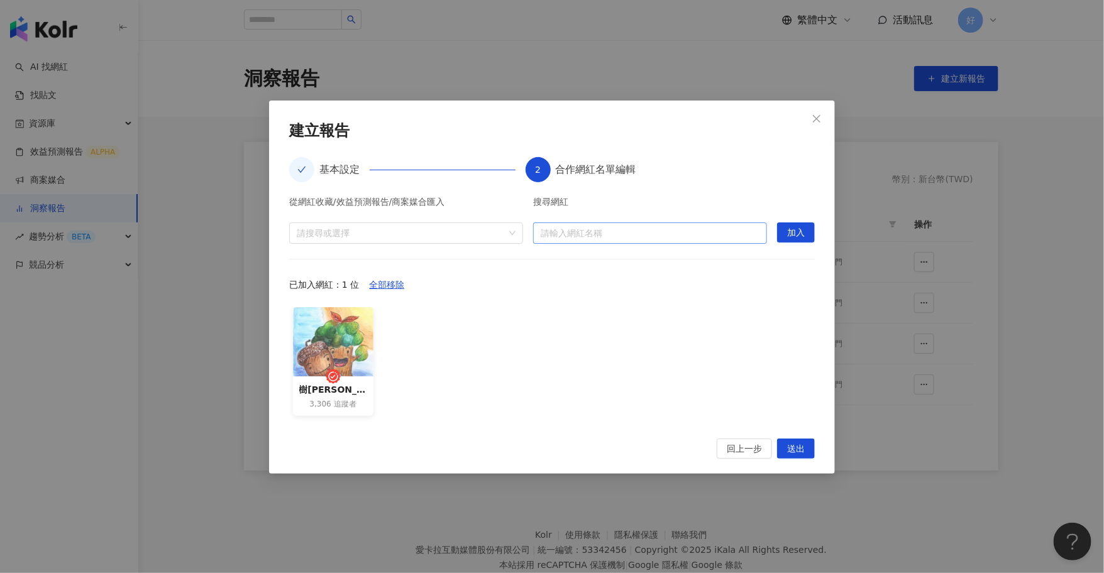
click at [664, 235] on input "search" at bounding box center [650, 233] width 219 height 20
paste input "****"
type input "****"
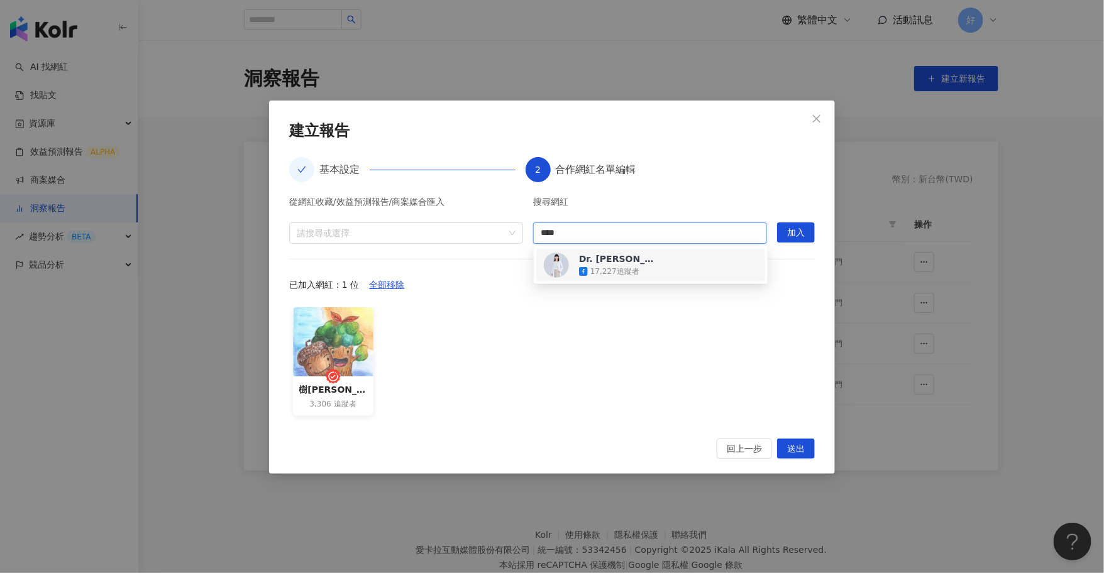
click at [663, 278] on div "Dr. ChingChing 張簡晴瑩醫師 17,227 追蹤者" at bounding box center [650, 265] width 229 height 33
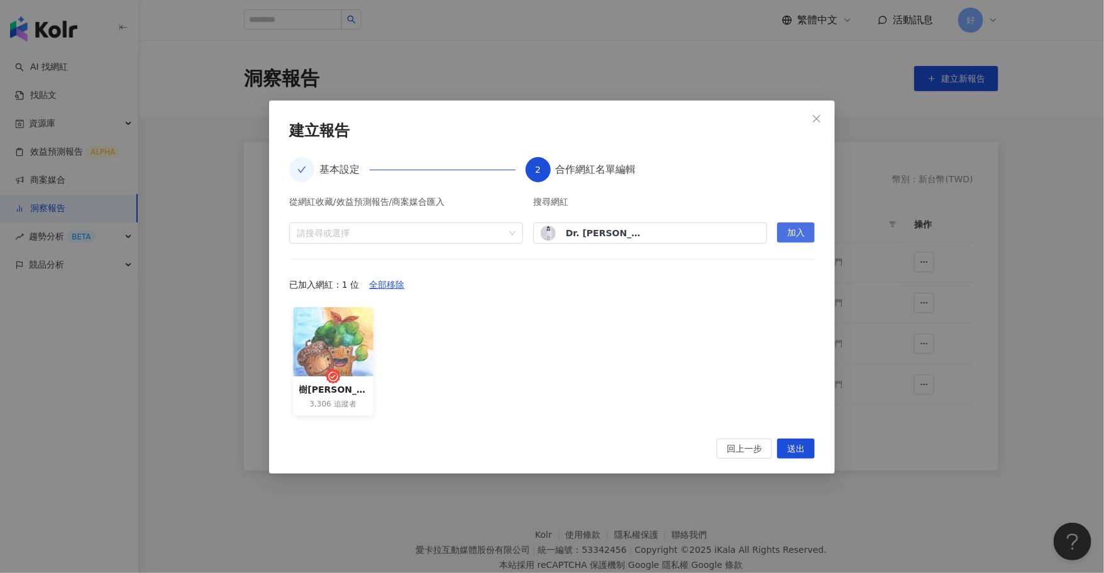
click at [790, 228] on span "加入" at bounding box center [796, 233] width 18 height 20
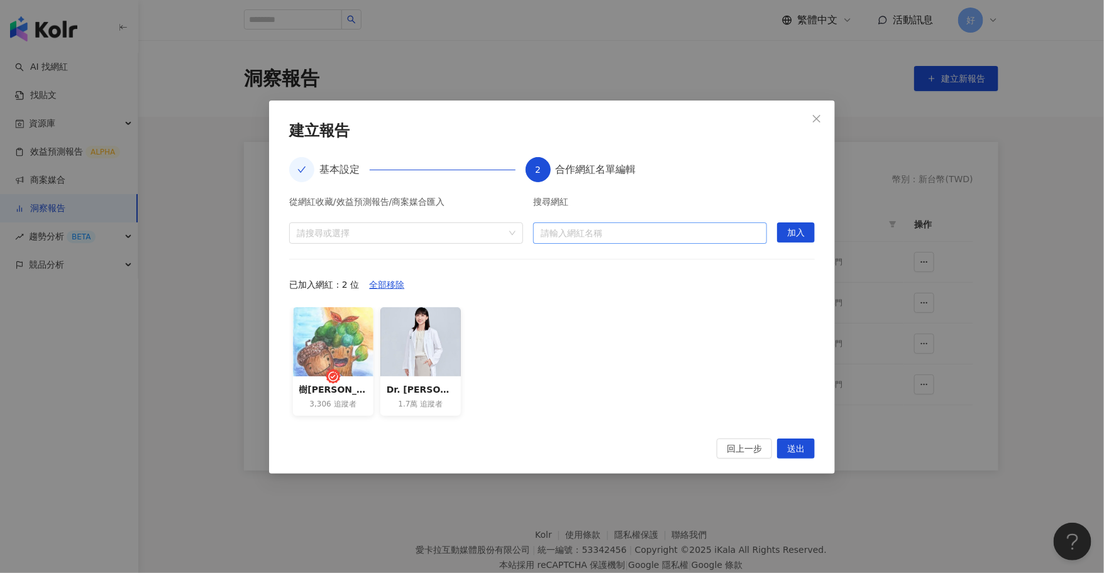
click at [629, 229] on input "search" at bounding box center [650, 233] width 219 height 20
click at [662, 233] on input "**" at bounding box center [650, 233] width 219 height 20
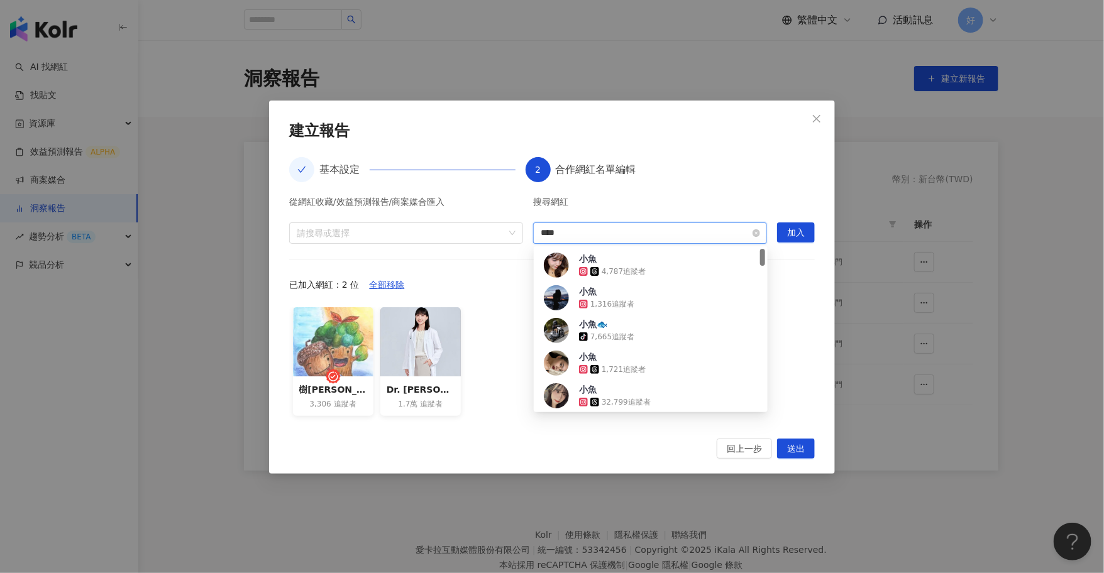
type input "****"
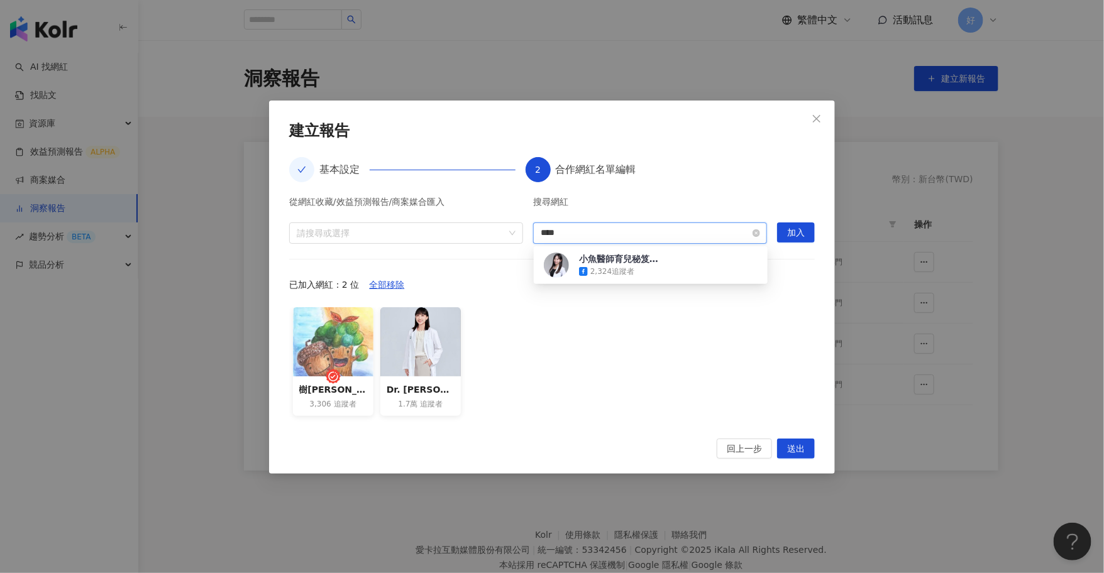
click at [699, 234] on input "****" at bounding box center [650, 233] width 219 height 20
click at [674, 267] on div "小魚醫師育兒秘笈-Dr鄭芳渝醫師 2,324 追蹤者" at bounding box center [651, 265] width 214 height 25
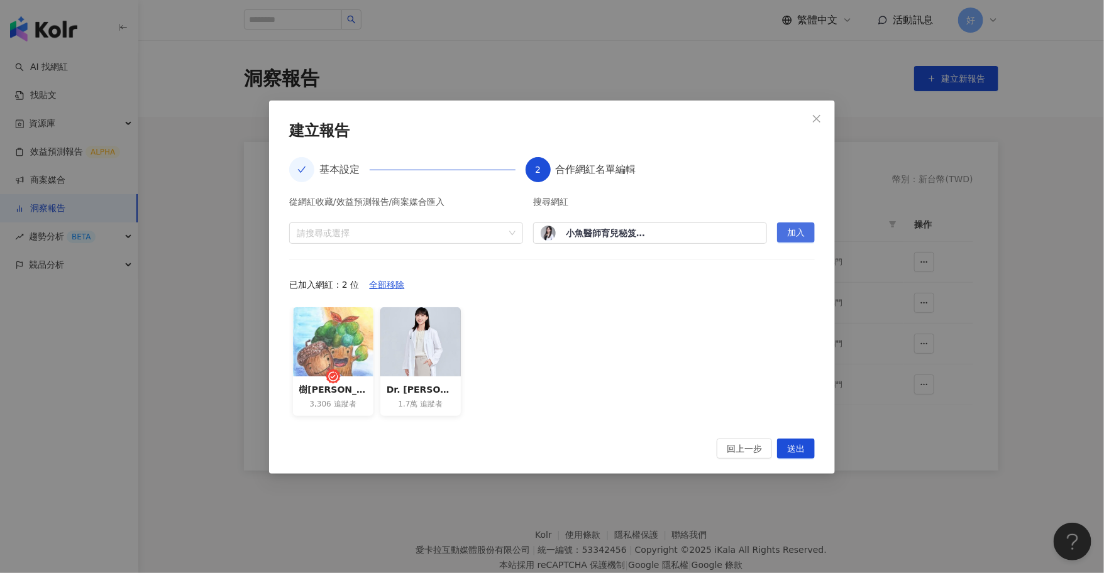
click at [788, 224] on span "加入" at bounding box center [796, 233] width 18 height 20
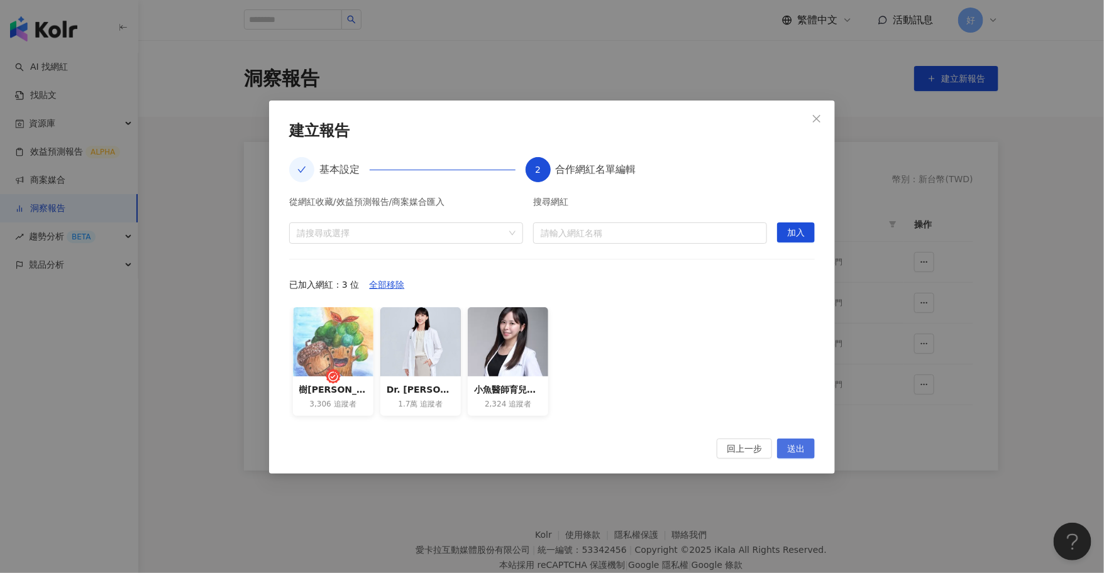
click at [797, 456] on span "送出" at bounding box center [796, 449] width 18 height 20
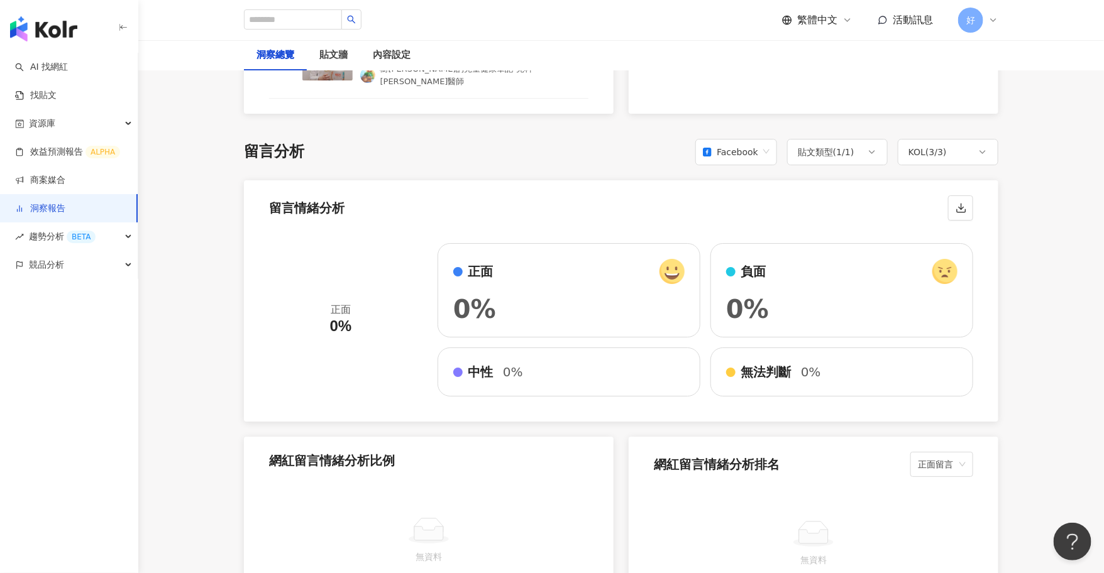
scroll to position [1947, 0]
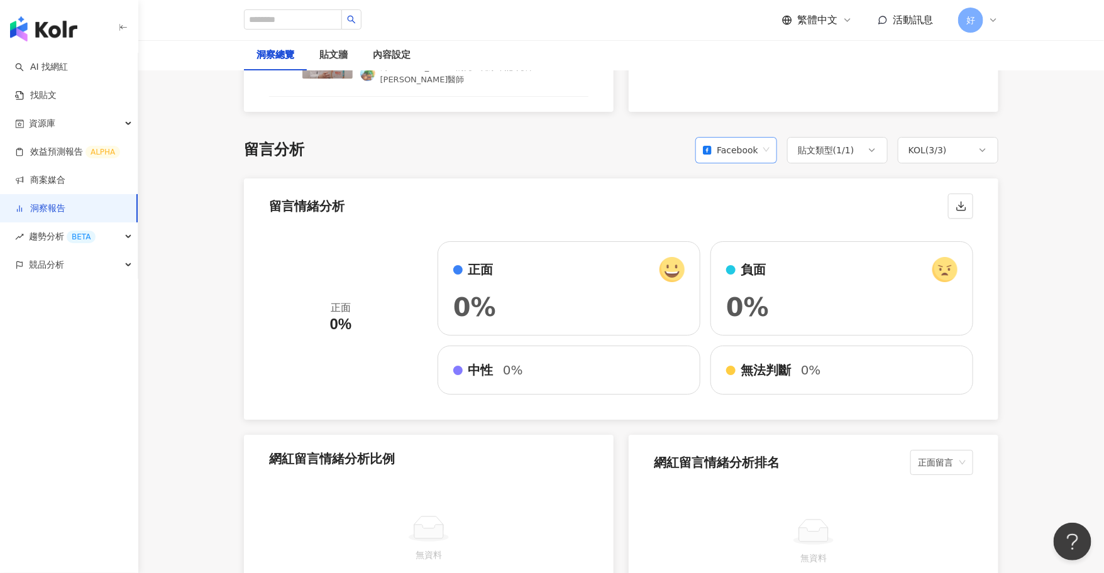
click at [754, 140] on div "Facebook" at bounding box center [730, 150] width 55 height 24
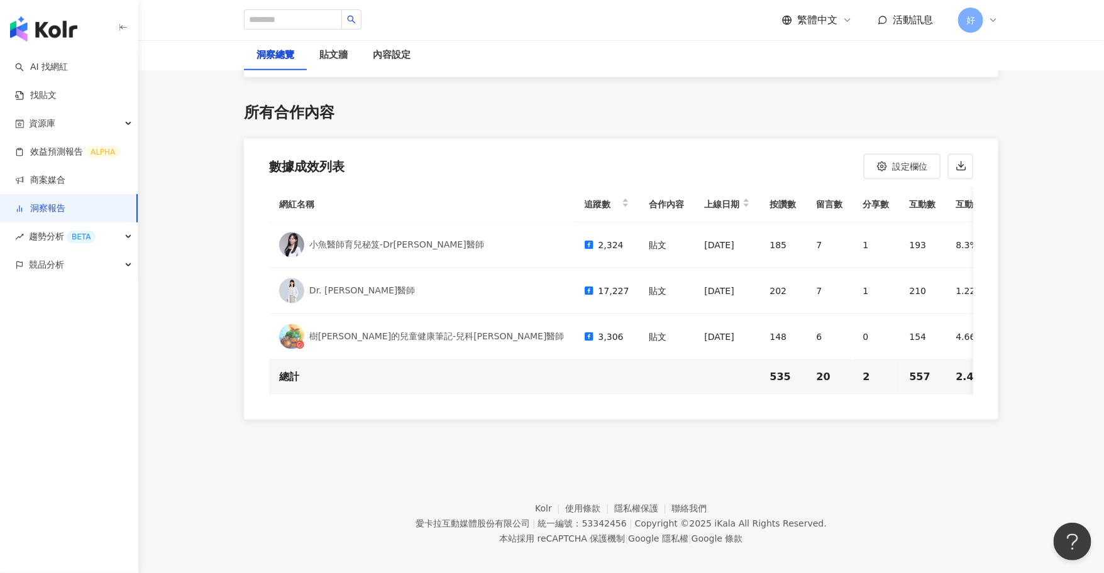
scroll to position [2855, 0]
